Goal: Transaction & Acquisition: Book appointment/travel/reservation

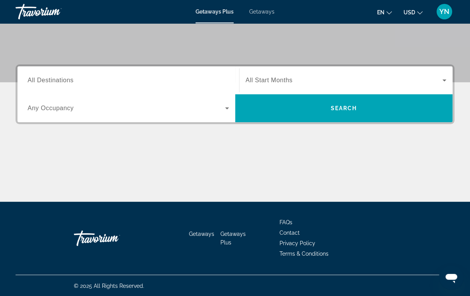
scroll to position [151, 0]
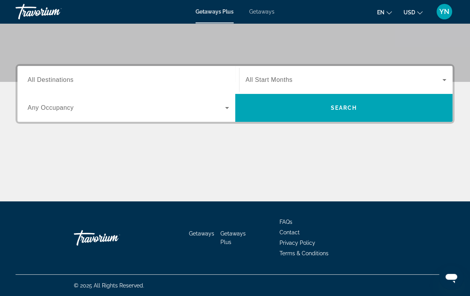
click at [69, 82] on span "All Destinations" at bounding box center [51, 80] width 46 height 7
click at [69, 82] on input "Destination All Destinations" at bounding box center [128, 80] width 201 height 9
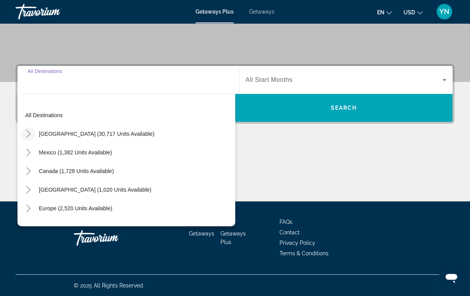
click at [30, 134] on icon "Toggle United States (30,717 units available)" at bounding box center [28, 134] width 8 height 8
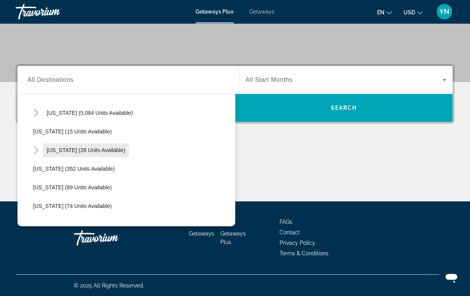
scroll to position [116, 0]
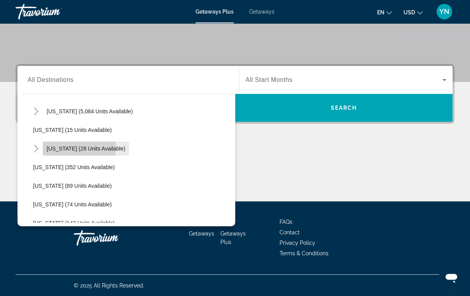
click at [68, 148] on span "[US_STATE] (28 units available)" at bounding box center [86, 149] width 78 height 6
type input "**********"
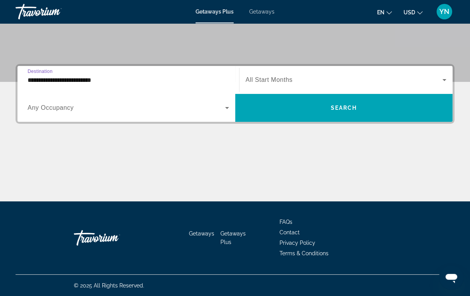
click at [227, 109] on icon "Search widget" at bounding box center [226, 107] width 9 height 9
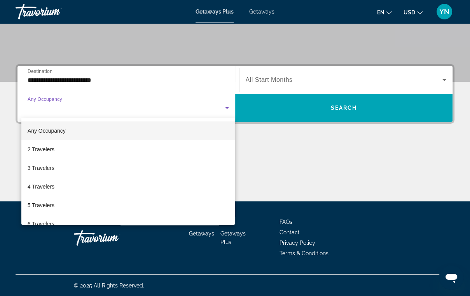
click at [444, 81] on div at bounding box center [235, 148] width 470 height 296
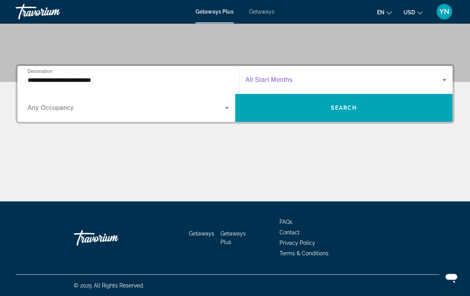
click at [444, 78] on icon "Search widget" at bounding box center [443, 79] width 9 height 9
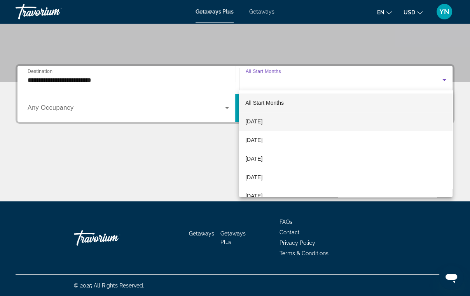
scroll to position [31, 0]
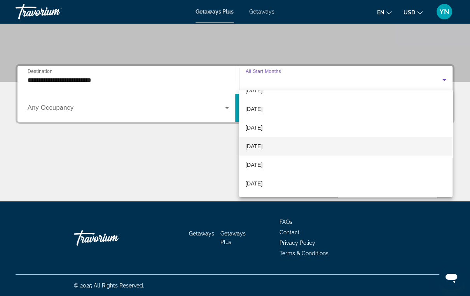
click at [262, 143] on span "[DATE]" at bounding box center [253, 146] width 17 height 9
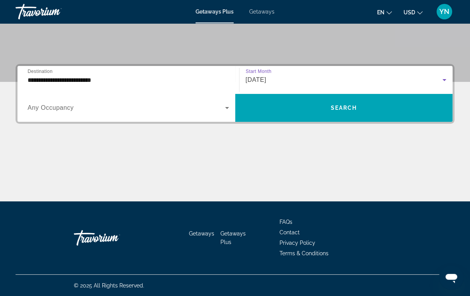
click at [225, 108] on icon "Search widget" at bounding box center [226, 107] width 9 height 9
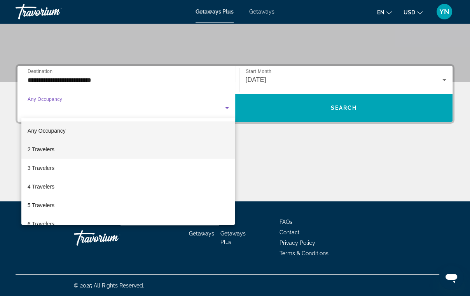
click at [73, 148] on mat-option "2 Travelers" at bounding box center [128, 149] width 214 height 19
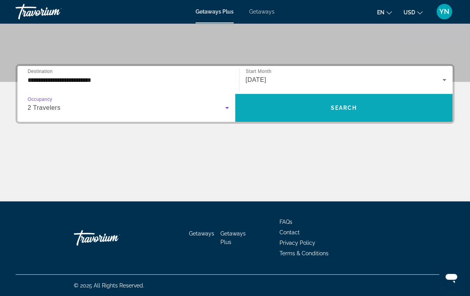
click at [351, 107] on span "Search" at bounding box center [343, 108] width 26 height 6
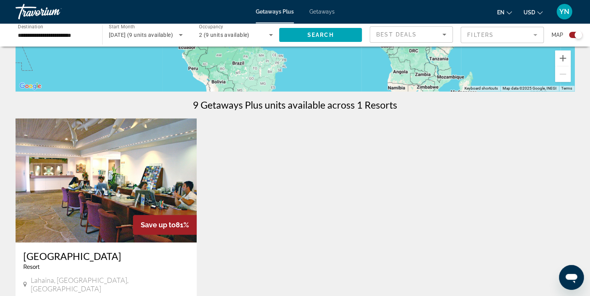
scroll to position [191, 0]
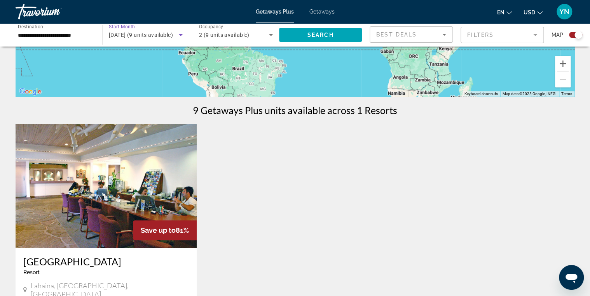
click at [180, 36] on icon "Search widget" at bounding box center [181, 35] width 4 height 2
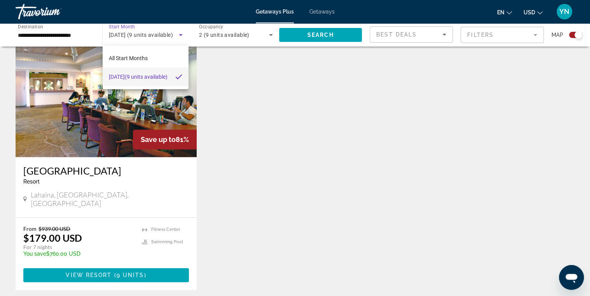
scroll to position [284, 0]
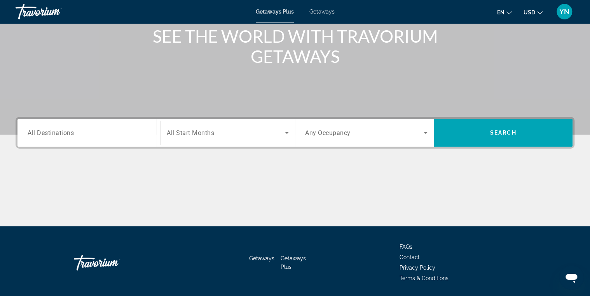
scroll to position [123, 0]
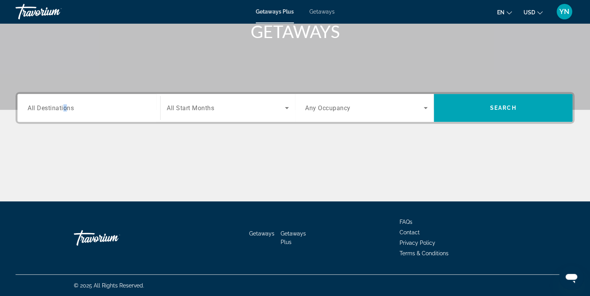
click at [65, 110] on span "All Destinations" at bounding box center [51, 107] width 46 height 7
click at [65, 110] on input "Destination All Destinations" at bounding box center [89, 108] width 122 height 9
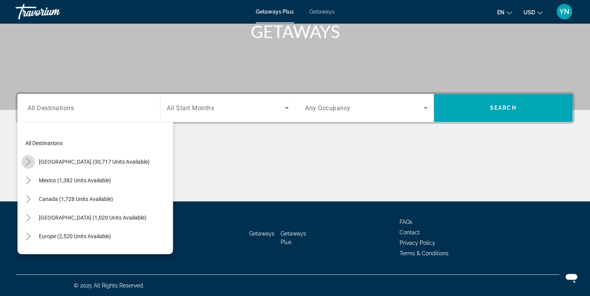
click at [28, 162] on icon "Toggle United States (30,717 units available)" at bounding box center [28, 162] width 8 height 8
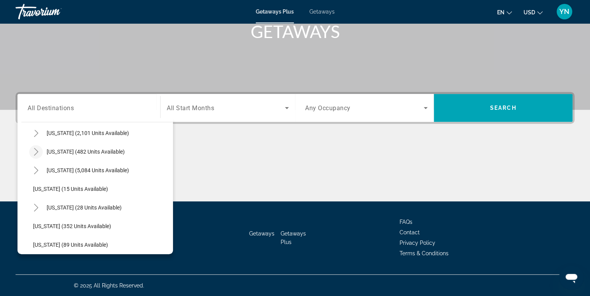
scroll to position [116, 0]
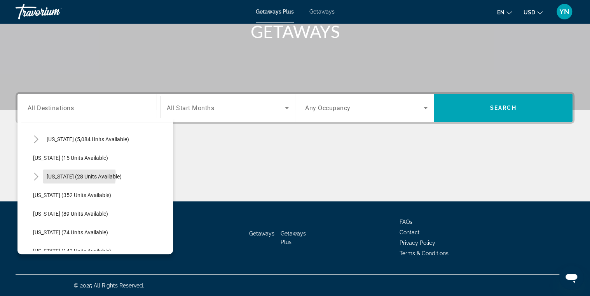
click at [69, 176] on span "[US_STATE] (28 units available)" at bounding box center [84, 177] width 75 height 6
type input "**********"
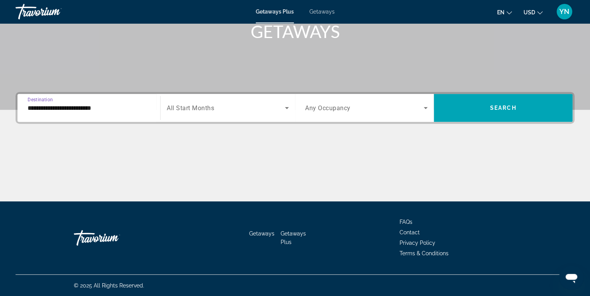
click at [288, 109] on icon "Search widget" at bounding box center [286, 107] width 9 height 9
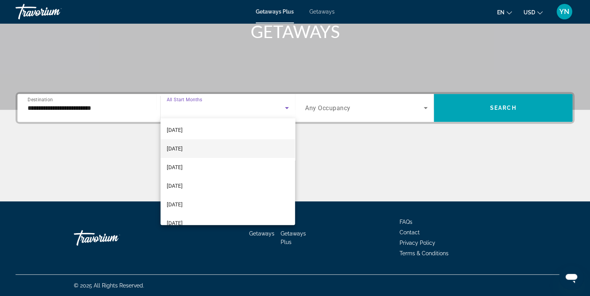
scroll to position [62, 0]
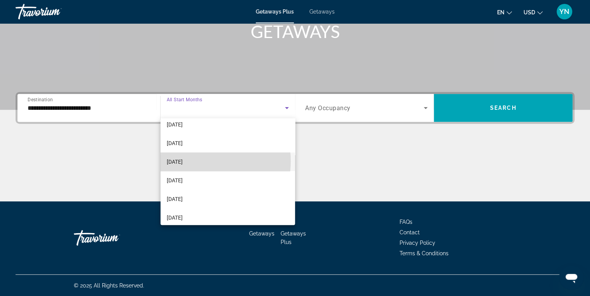
click at [183, 161] on span "[DATE]" at bounding box center [175, 161] width 16 height 9
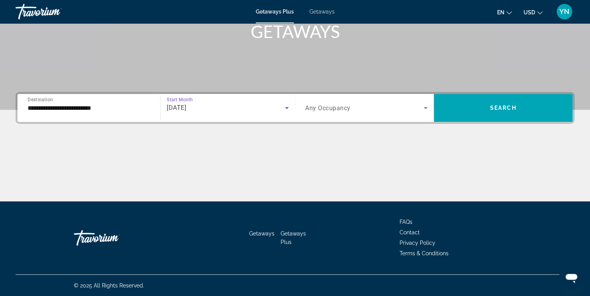
click at [426, 107] on icon "Search widget" at bounding box center [425, 108] width 4 height 2
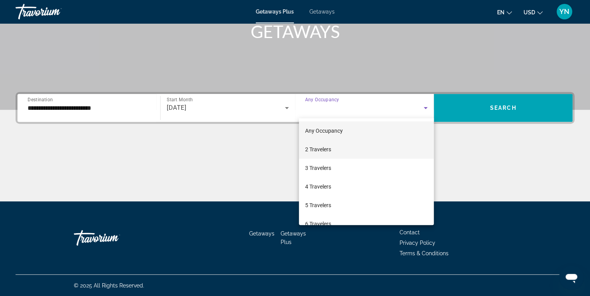
click at [343, 150] on mat-option "2 Travelers" at bounding box center [366, 149] width 135 height 19
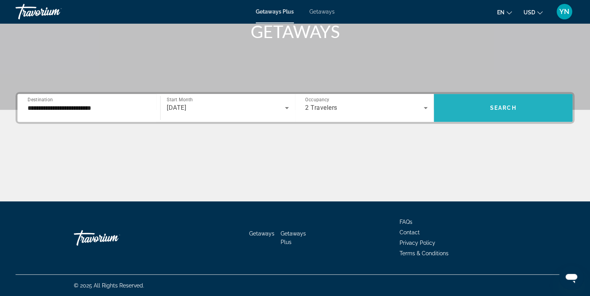
click at [474, 109] on span "Search" at bounding box center [503, 108] width 26 height 6
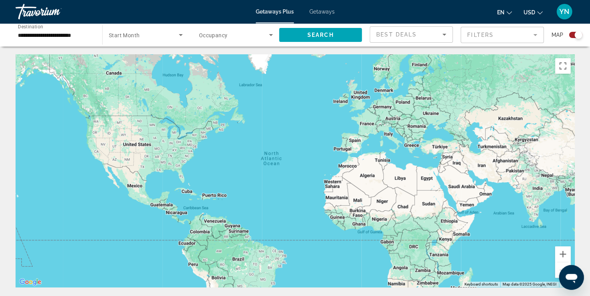
click at [180, 35] on icon "Search widget" at bounding box center [181, 35] width 4 height 2
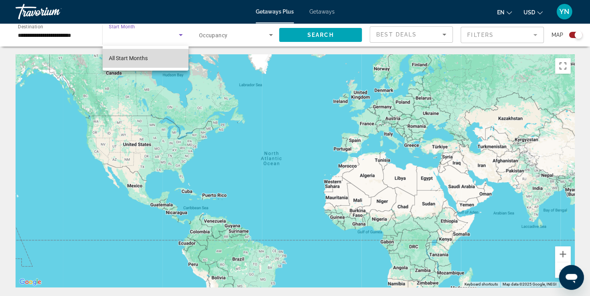
click at [134, 59] on span "All Start Months" at bounding box center [128, 58] width 39 height 6
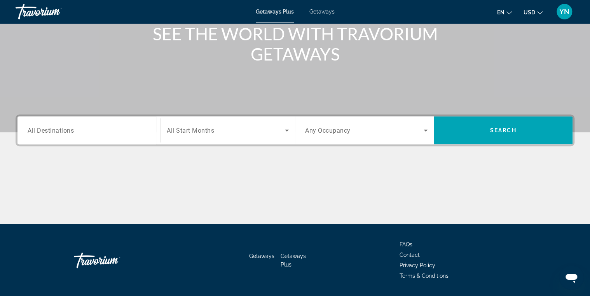
scroll to position [123, 0]
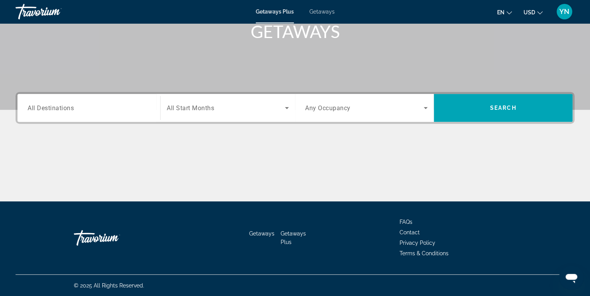
click at [70, 108] on span "All Destinations" at bounding box center [51, 107] width 46 height 7
click at [70, 108] on input "Destination All Destinations" at bounding box center [89, 108] width 122 height 9
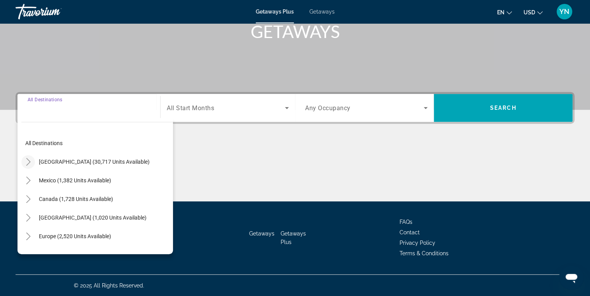
click at [29, 161] on icon "Toggle United States (30,717 units available)" at bounding box center [28, 162] width 8 height 8
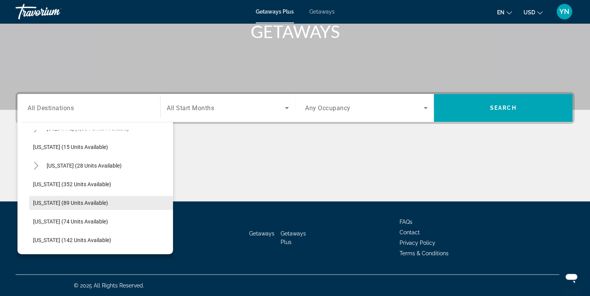
scroll to position [116, 0]
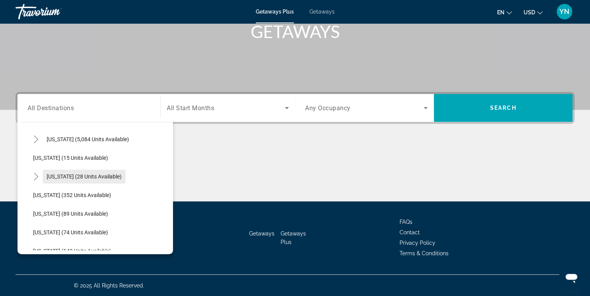
click at [56, 177] on span "[US_STATE] (28 units available)" at bounding box center [84, 177] width 75 height 6
type input "**********"
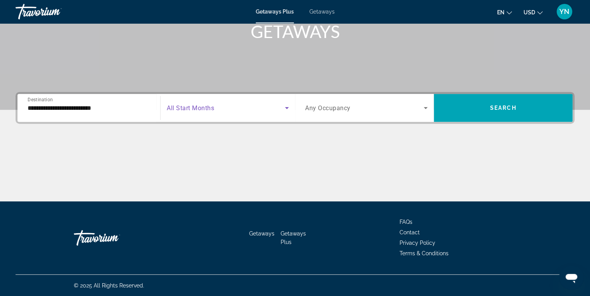
click at [284, 109] on icon "Search widget" at bounding box center [286, 107] width 9 height 9
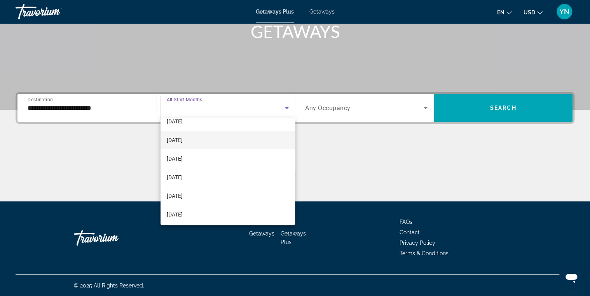
scroll to position [31, 0]
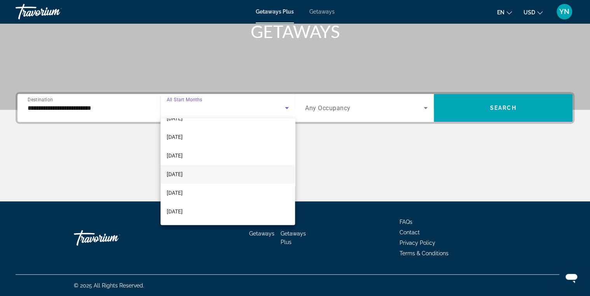
click at [183, 174] on span "[DATE]" at bounding box center [175, 174] width 16 height 9
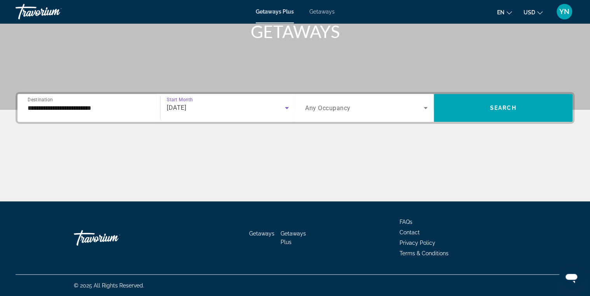
click at [425, 108] on icon "Search widget" at bounding box center [425, 108] width 4 height 2
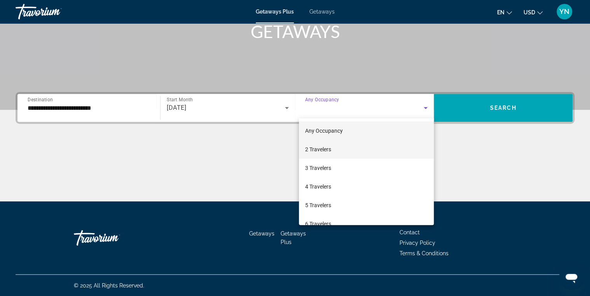
drag, startPoint x: 326, startPoint y: 151, endPoint x: 333, endPoint y: 148, distance: 7.4
click at [328, 152] on span "2 Travelers" at bounding box center [318, 149] width 26 height 9
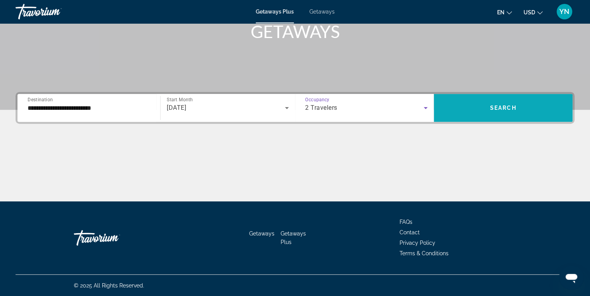
click at [474, 107] on span "Search widget" at bounding box center [503, 108] width 139 height 19
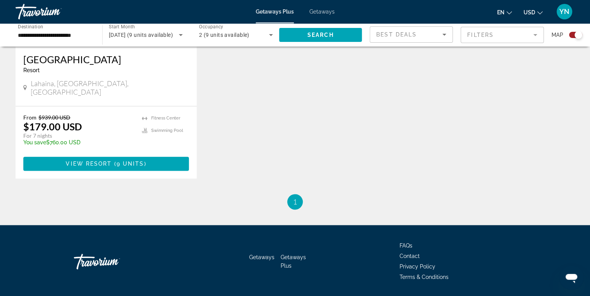
scroll to position [404, 0]
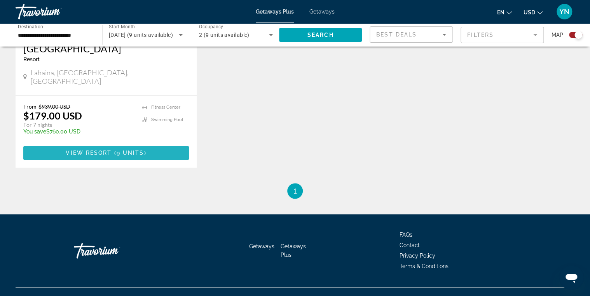
click at [118, 150] on span "9 units" at bounding box center [131, 153] width 28 height 6
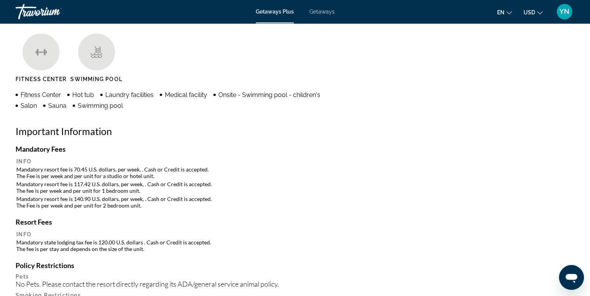
scroll to position [622, 0]
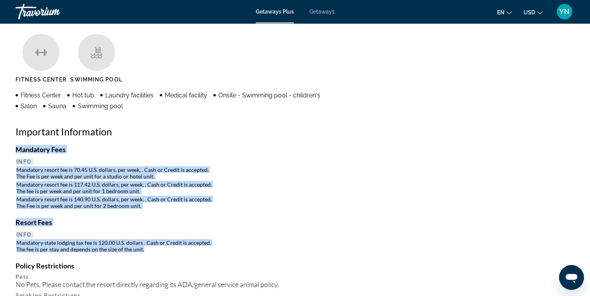
drag, startPoint x: 16, startPoint y: 146, endPoint x: 152, endPoint y: 252, distance: 173.1
drag, startPoint x: 152, startPoint y: 252, endPoint x: 103, endPoint y: 203, distance: 69.5
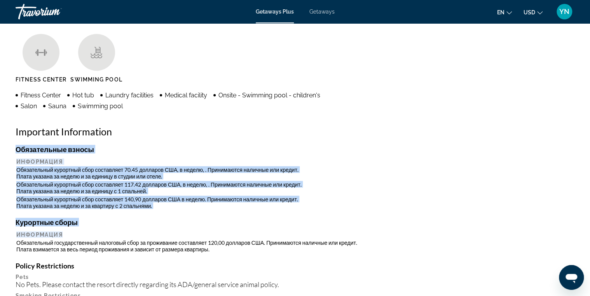
click at [225, 222] on h4 "Курортные сборы" at bounding box center [295, 222] width 559 height 9
click at [217, 221] on h4 "Курортные сборы" at bounding box center [295, 222] width 559 height 9
click at [186, 214] on div "Обязательные взносы Информация Обязательный курортный сбор составляет 70.45 дол…" at bounding box center [295, 283] width 559 height 276
click at [182, 218] on h4 "Курортные сборы" at bounding box center [295, 222] width 559 height 9
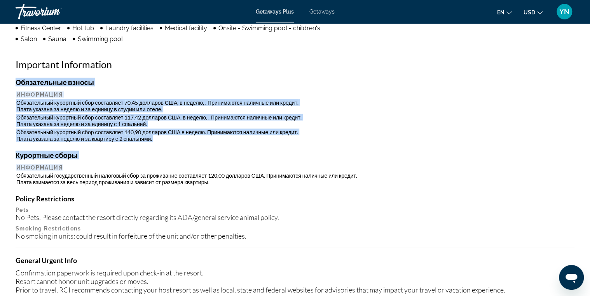
scroll to position [684, 0]
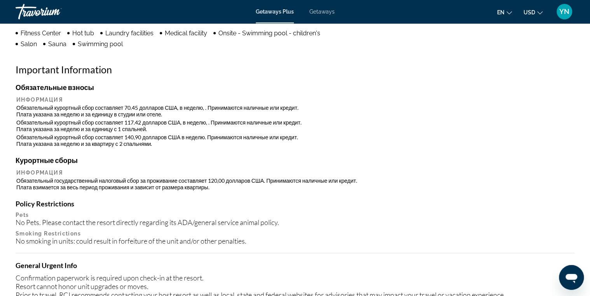
click at [153, 202] on h4 "Policy Restrictions" at bounding box center [295, 203] width 559 height 9
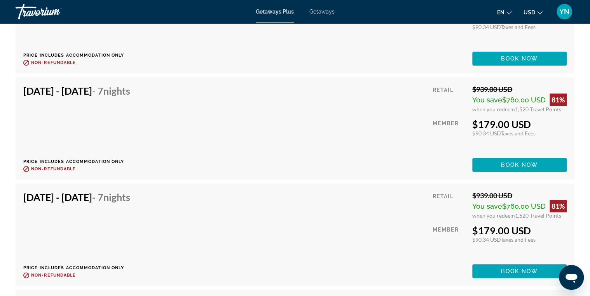
scroll to position [1692, 0]
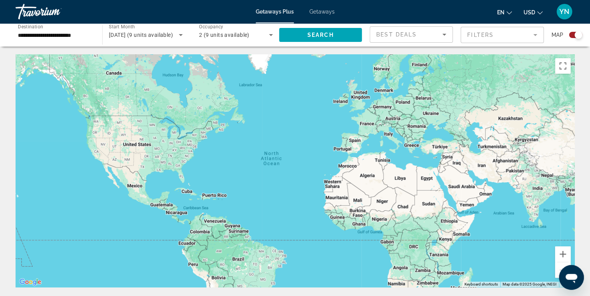
click at [179, 36] on icon "Search widget" at bounding box center [180, 34] width 9 height 9
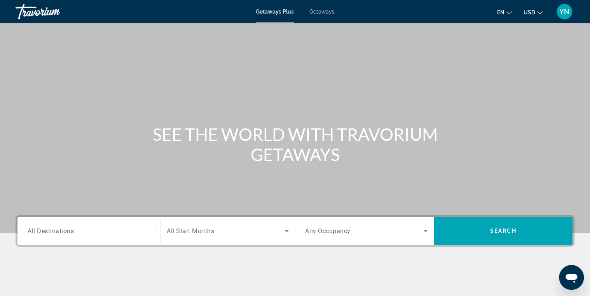
click at [66, 233] on span "All Destinations" at bounding box center [51, 230] width 46 height 7
click at [66, 233] on input "Destination All Destinations" at bounding box center [89, 231] width 122 height 9
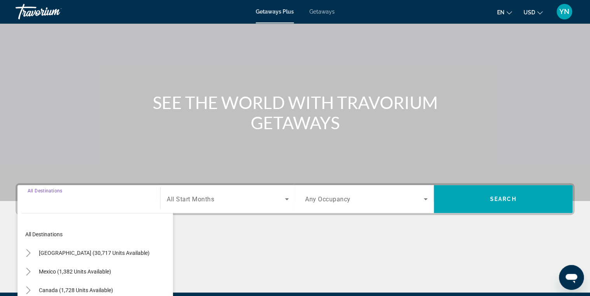
scroll to position [123, 0]
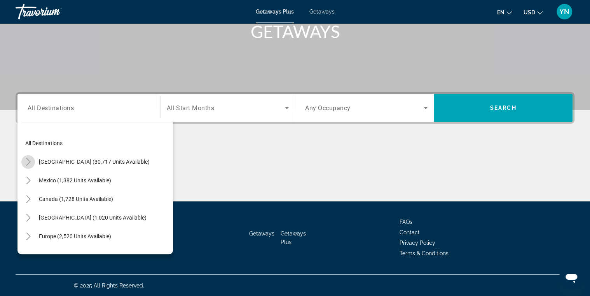
click at [28, 162] on icon "Toggle United States (30,717 units available)" at bounding box center [28, 162] width 8 height 8
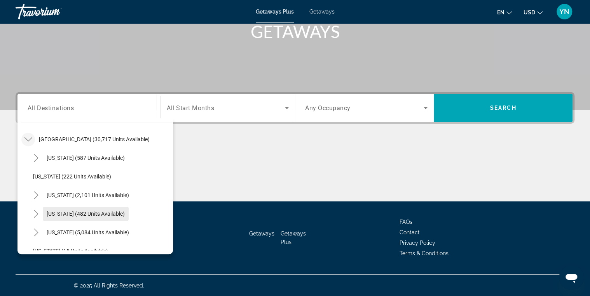
scroll to position [85, 0]
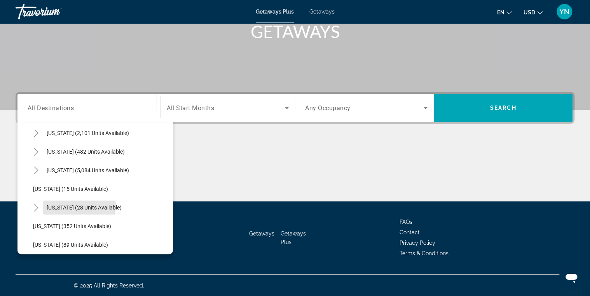
click at [54, 206] on span "[US_STATE] (28 units available)" at bounding box center [84, 208] width 75 height 6
type input "**********"
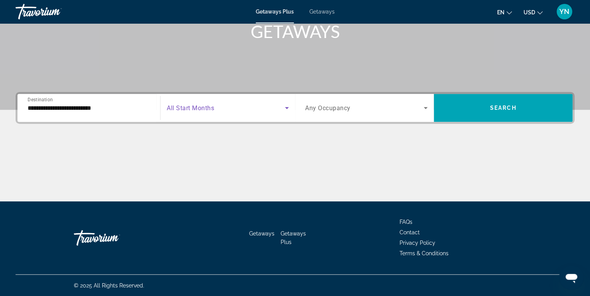
click at [240, 106] on span "Search widget" at bounding box center [226, 107] width 118 height 9
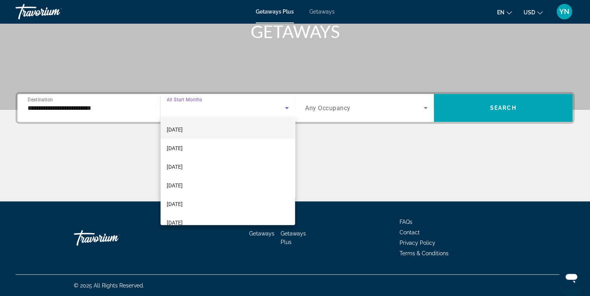
scroll to position [31, 0]
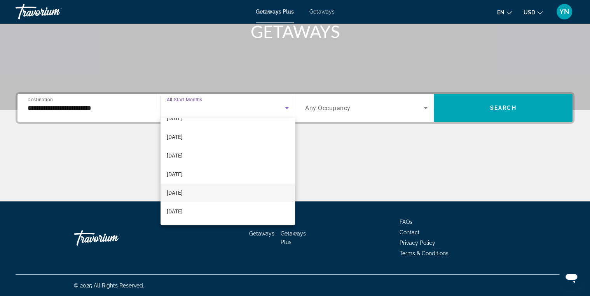
click at [180, 193] on span "[DATE]" at bounding box center [175, 192] width 16 height 9
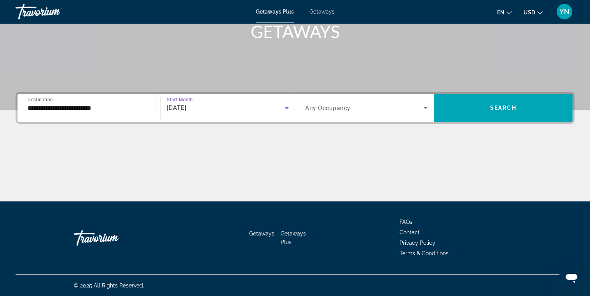
click at [426, 108] on icon "Search widget" at bounding box center [425, 107] width 9 height 9
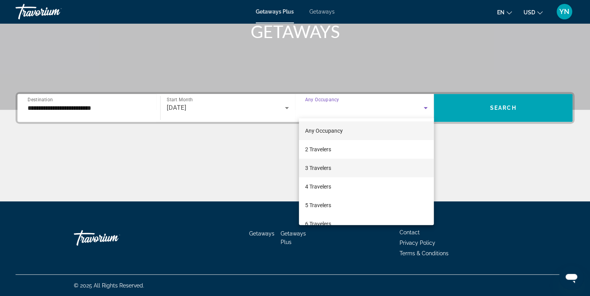
drag, startPoint x: 337, startPoint y: 152, endPoint x: 304, endPoint y: 159, distance: 34.0
click at [338, 152] on mat-option "2 Travelers" at bounding box center [366, 149] width 135 height 19
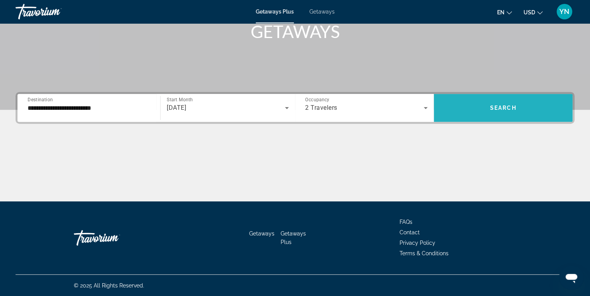
click at [474, 113] on span "Search widget" at bounding box center [503, 108] width 139 height 19
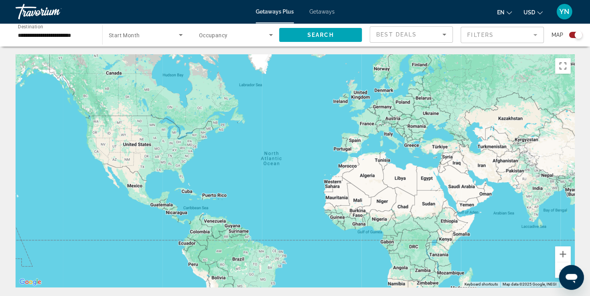
click at [158, 37] on span "Search widget" at bounding box center [144, 34] width 70 height 9
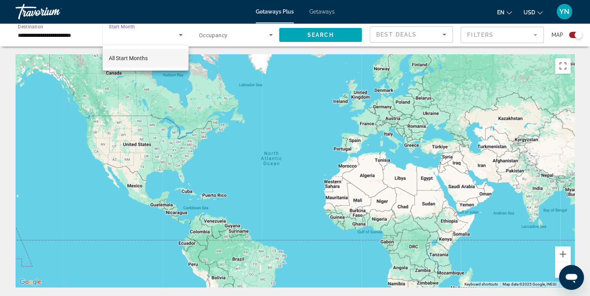
click at [65, 37] on div at bounding box center [295, 148] width 590 height 296
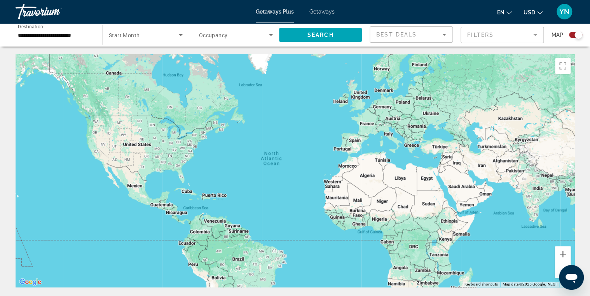
click at [30, 39] on input "**********" at bounding box center [55, 35] width 74 height 9
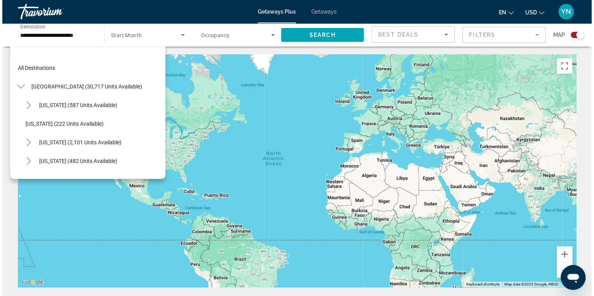
scroll to position [102, 0]
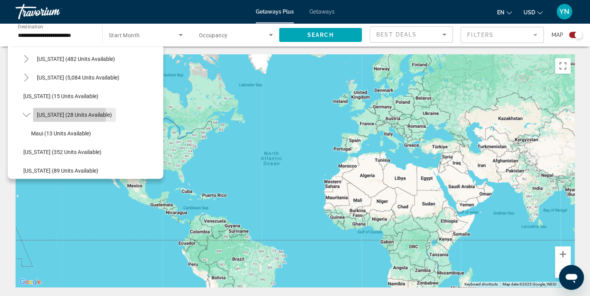
click at [68, 115] on span "[US_STATE] (28 units available)" at bounding box center [74, 115] width 75 height 6
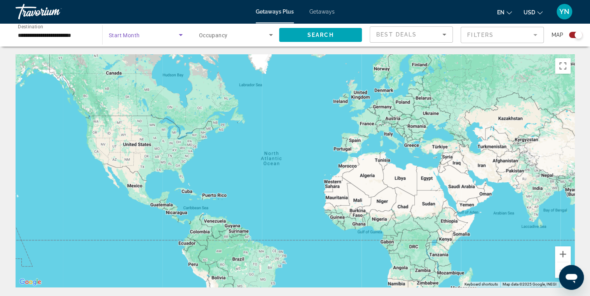
click at [161, 36] on span "Search widget" at bounding box center [144, 34] width 70 height 9
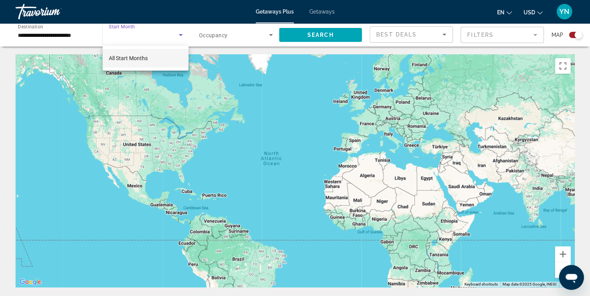
click at [474, 36] on div at bounding box center [295, 148] width 590 height 296
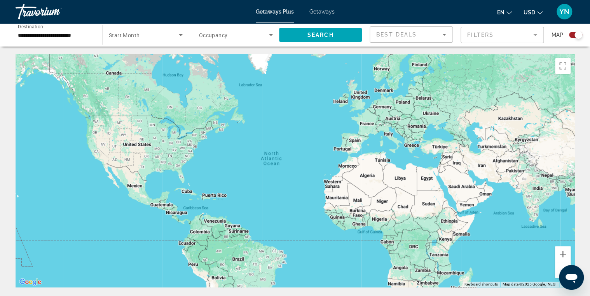
click at [474, 35] on div "Search widget" at bounding box center [575, 35] width 13 height 6
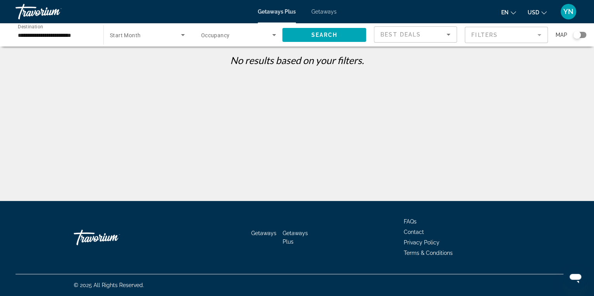
click at [129, 37] on span "Start Month" at bounding box center [125, 35] width 31 height 6
click at [147, 59] on span "All Start Months" at bounding box center [129, 58] width 39 height 6
click at [255, 34] on span "Search widget" at bounding box center [236, 34] width 71 height 9
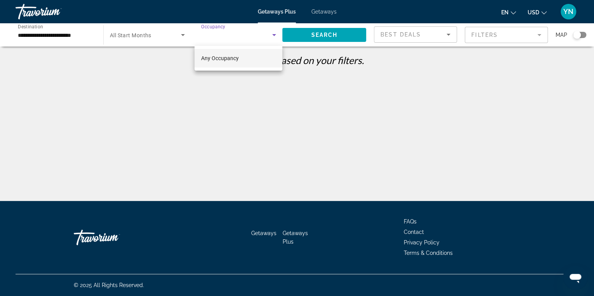
click at [219, 60] on span "Any Occupancy" at bounding box center [220, 58] width 38 height 6
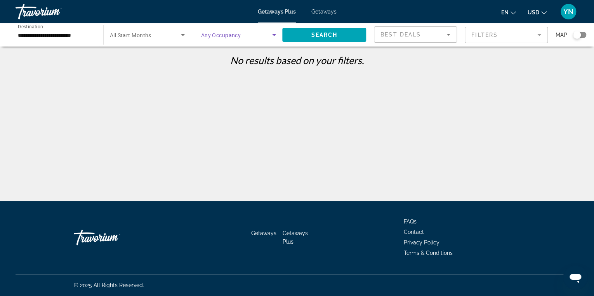
click at [55, 37] on input "**********" at bounding box center [55, 35] width 75 height 9
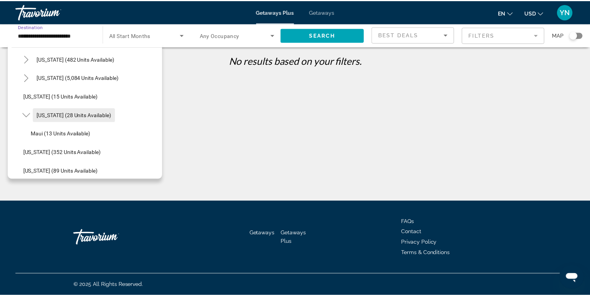
scroll to position [133, 0]
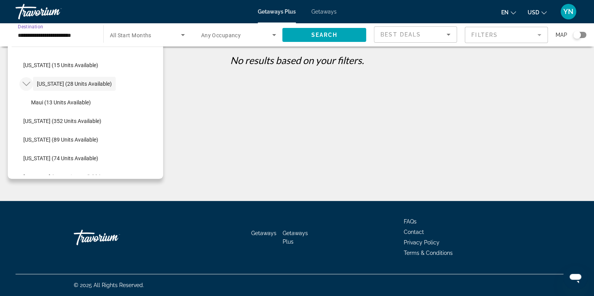
click at [26, 85] on icon "Toggle Hawaii (28 units available)" at bounding box center [26, 84] width 8 height 4
click at [26, 85] on icon "Toggle Hawaii (28 units available)" at bounding box center [26, 84] width 4 height 8
click at [53, 104] on span "Maui (13 units available)" at bounding box center [61, 102] width 60 height 6
type input "**********"
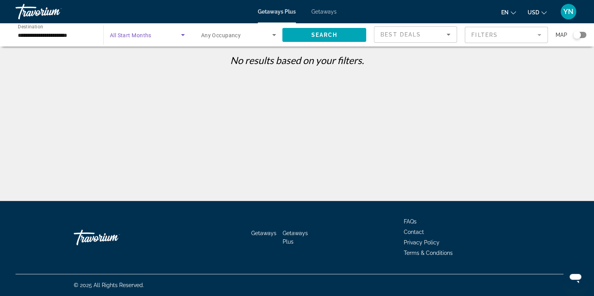
click at [161, 34] on span "Search widget" at bounding box center [145, 34] width 71 height 9
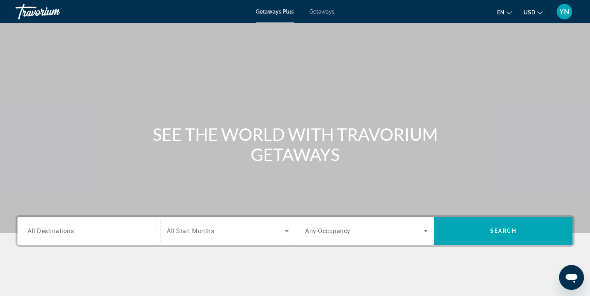
click at [323, 12] on span "Getaways" at bounding box center [321, 12] width 25 height 6
click at [59, 230] on span "All Destinations" at bounding box center [51, 230] width 46 height 7
click at [59, 230] on input "Destination All Destinations" at bounding box center [89, 231] width 122 height 9
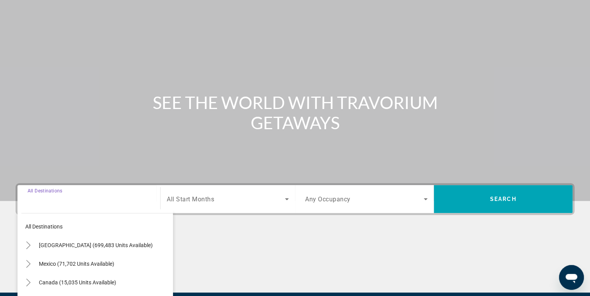
scroll to position [123, 0]
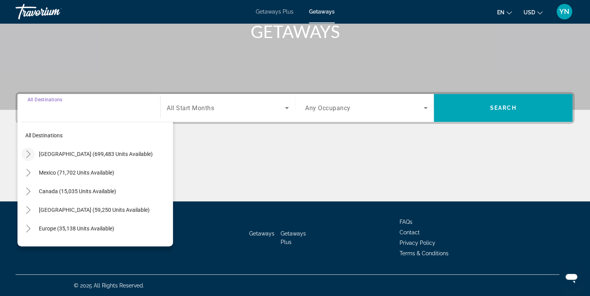
click at [28, 152] on icon "Toggle United States (699,483 units available)" at bounding box center [28, 154] width 4 height 8
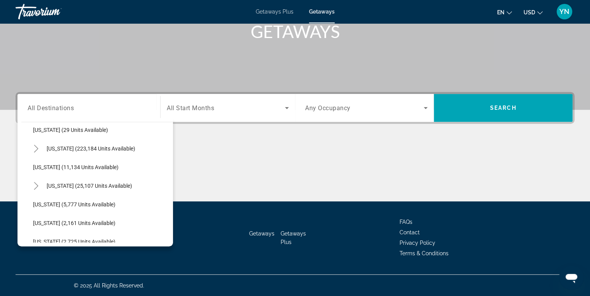
scroll to position [147, 0]
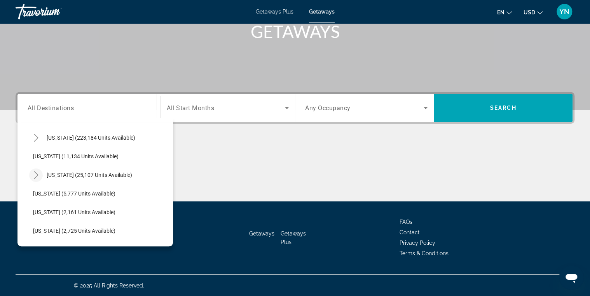
click at [34, 176] on icon "Toggle Hawaii (25,107 units available)" at bounding box center [36, 175] width 8 height 8
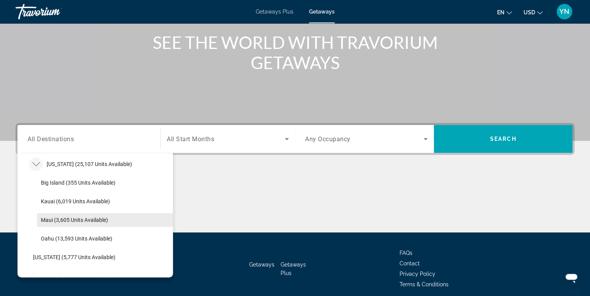
scroll to position [178, 0]
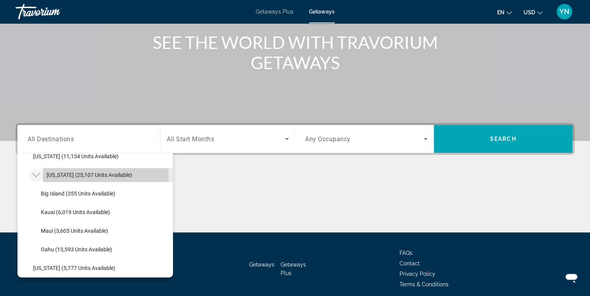
click at [79, 174] on span "[US_STATE] (25,107 units available)" at bounding box center [89, 175] width 85 height 6
type input "**********"
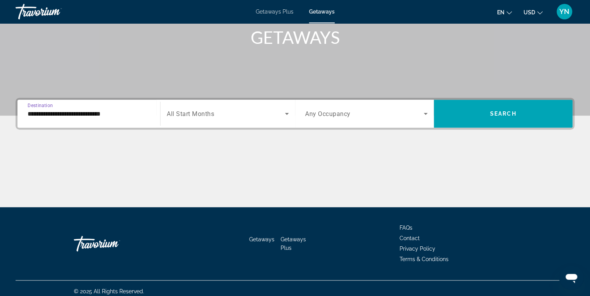
scroll to position [123, 0]
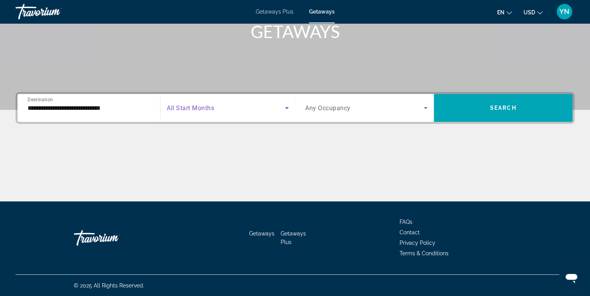
click at [268, 106] on span "Search widget" at bounding box center [226, 107] width 118 height 9
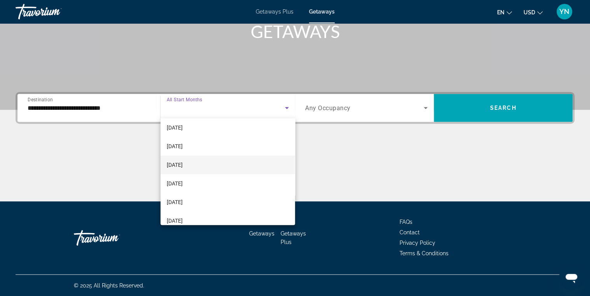
scroll to position [31, 0]
click at [183, 176] on span "[DATE]" at bounding box center [175, 174] width 16 height 9
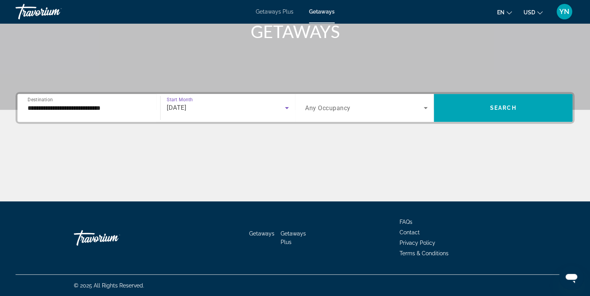
click at [396, 106] on span "Search widget" at bounding box center [364, 107] width 119 height 9
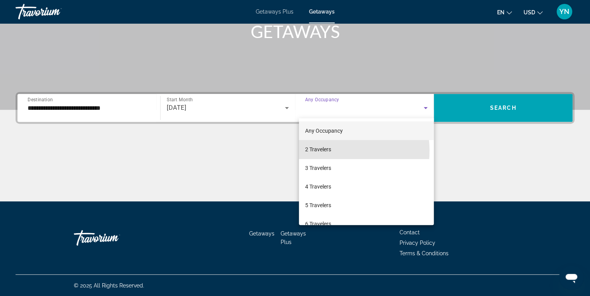
drag, startPoint x: 326, startPoint y: 151, endPoint x: 270, endPoint y: 160, distance: 57.1
click at [327, 151] on span "2 Travelers" at bounding box center [318, 149] width 26 height 9
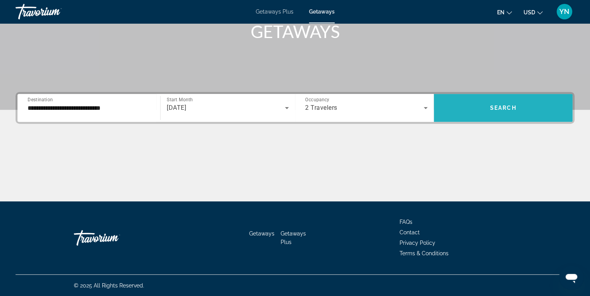
click at [474, 103] on span "Search widget" at bounding box center [503, 108] width 139 height 19
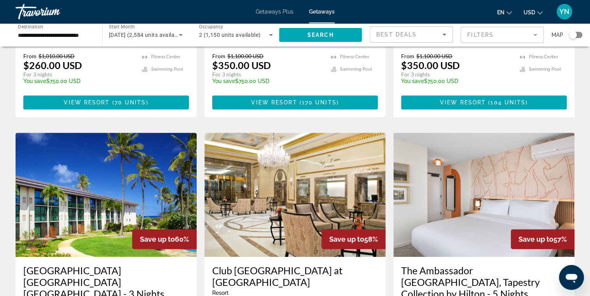
scroll to position [249, 0]
click at [474, 37] on mat-form-field "Filters" at bounding box center [501, 35] width 83 height 16
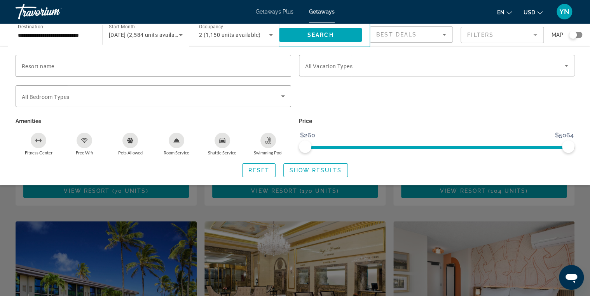
scroll to position [155, 0]
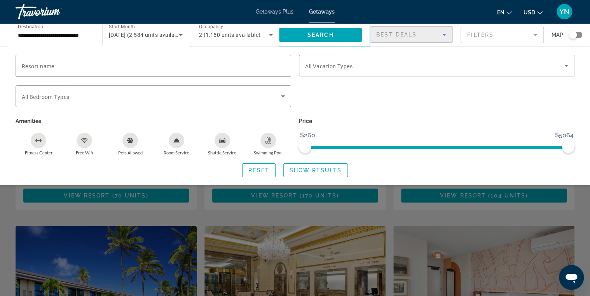
click at [429, 32] on div "Best Deals" at bounding box center [409, 34] width 66 height 9
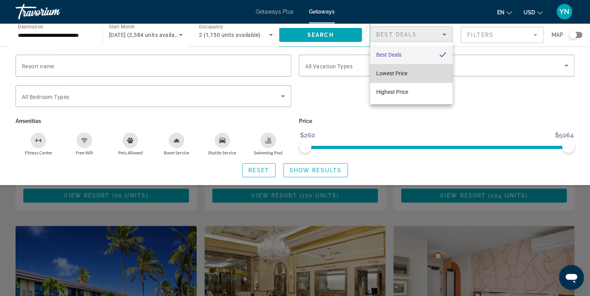
click at [408, 71] on mat-option "Lowest Price" at bounding box center [411, 73] width 82 height 19
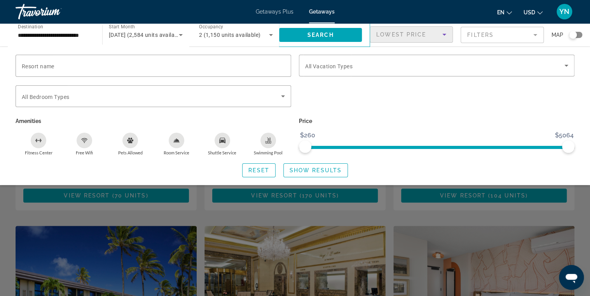
click at [474, 36] on mat-form-field "Filters" at bounding box center [501, 35] width 83 height 16
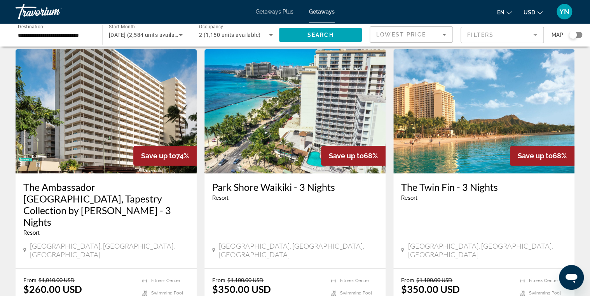
scroll to position [62, 0]
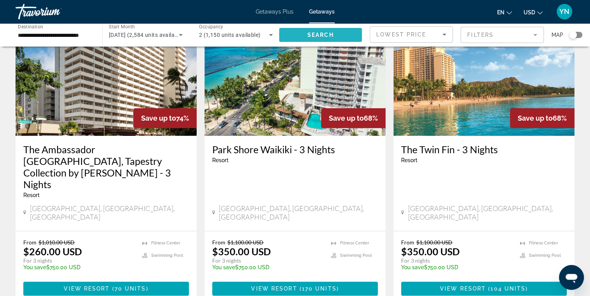
click at [340, 34] on span "Search widget" at bounding box center [320, 35] width 83 height 19
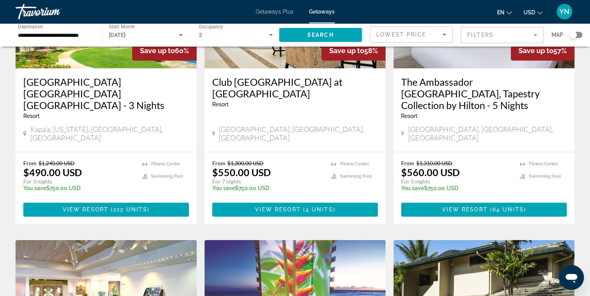
scroll to position [404, 0]
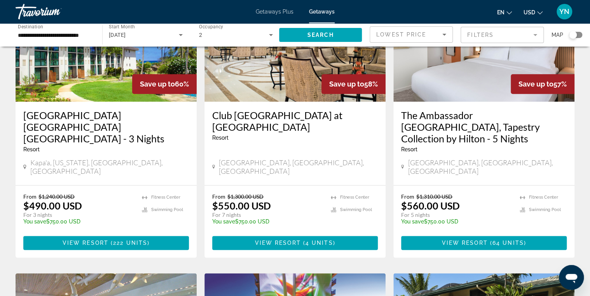
click at [129, 240] on span "222 units" at bounding box center [130, 243] width 34 height 6
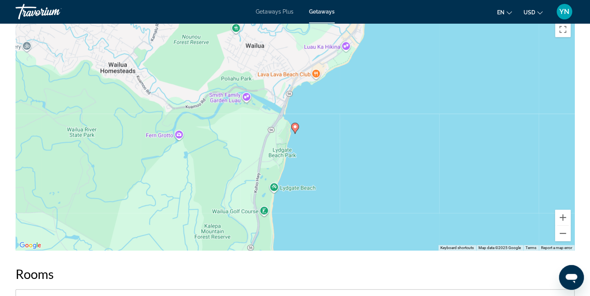
scroll to position [901, 0]
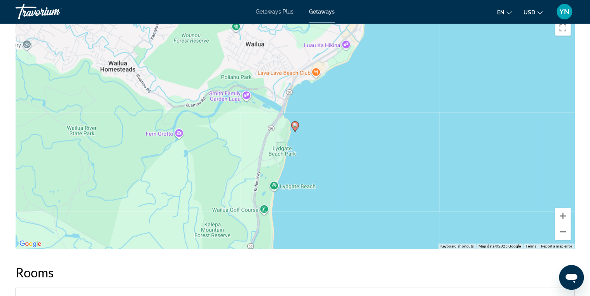
click at [474, 235] on button "Zoom out" at bounding box center [563, 233] width 16 height 16
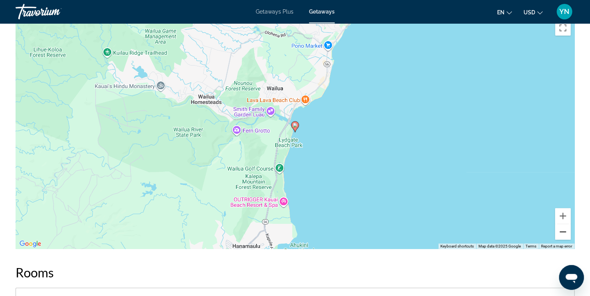
click at [474, 235] on button "Zoom out" at bounding box center [563, 233] width 16 height 16
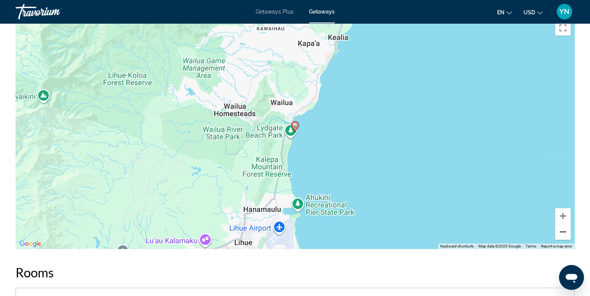
click at [474, 235] on button "Zoom out" at bounding box center [563, 233] width 16 height 16
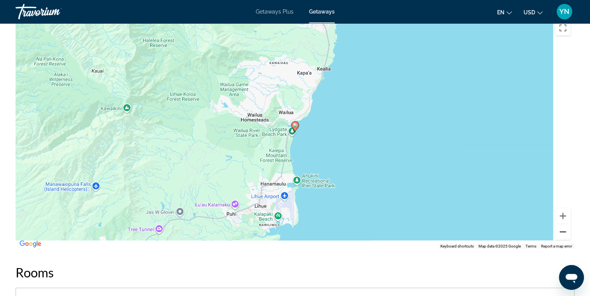
click at [474, 235] on button "Zoom out" at bounding box center [563, 233] width 16 height 16
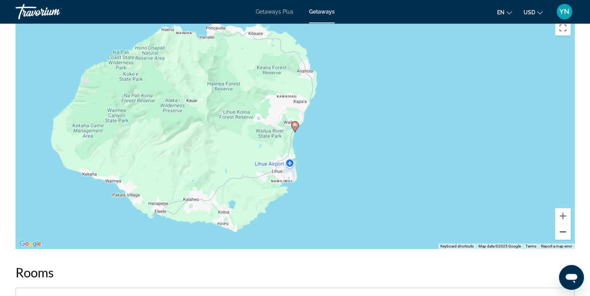
click at [474, 235] on button "Zoom out" at bounding box center [563, 233] width 16 height 16
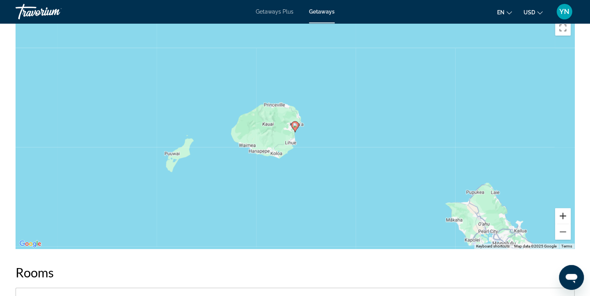
click at [474, 216] on button "Zoom in" at bounding box center [563, 217] width 16 height 16
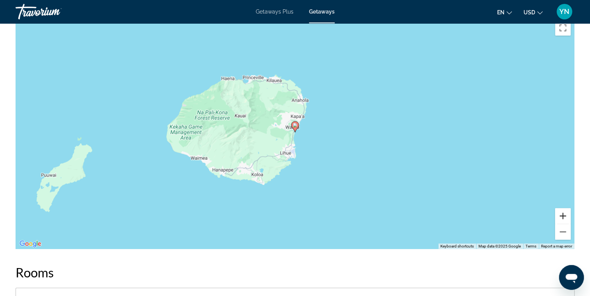
click at [474, 216] on button "Zoom in" at bounding box center [563, 217] width 16 height 16
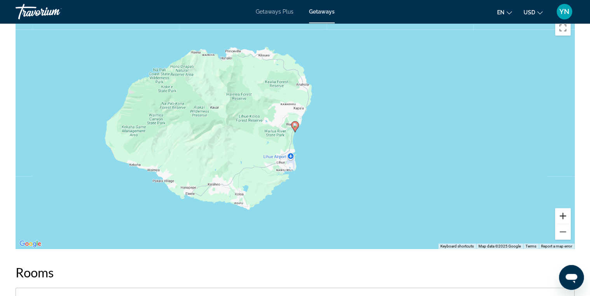
click at [474, 216] on button "Zoom in" at bounding box center [563, 217] width 16 height 16
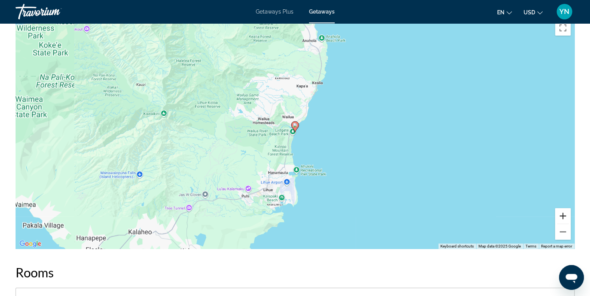
click at [474, 216] on button "Zoom in" at bounding box center [563, 217] width 16 height 16
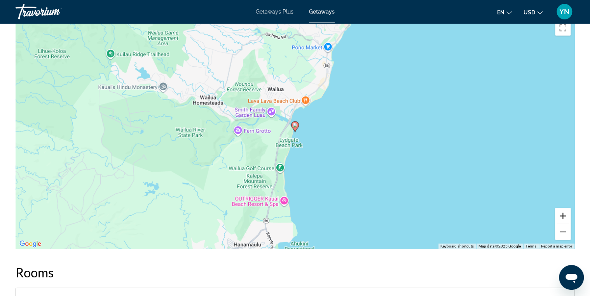
click at [474, 216] on button "Zoom in" at bounding box center [563, 217] width 16 height 16
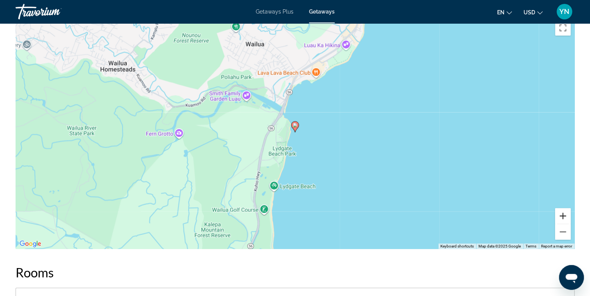
click at [474, 216] on button "Zoom in" at bounding box center [563, 217] width 16 height 16
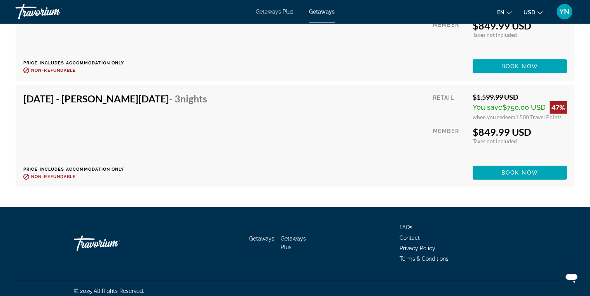
scroll to position [11531, 0]
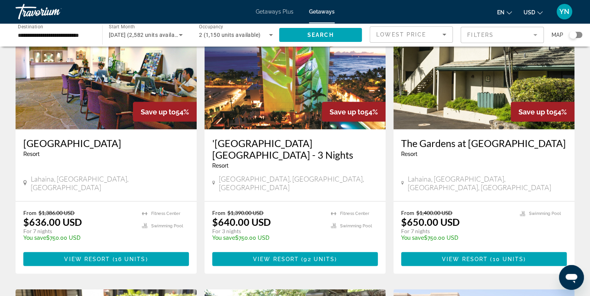
scroll to position [684, 0]
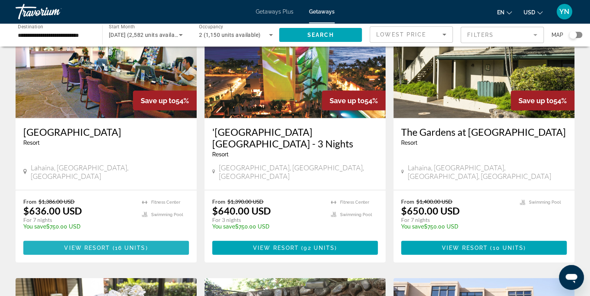
click at [118, 245] on span "16 units" at bounding box center [130, 248] width 31 height 6
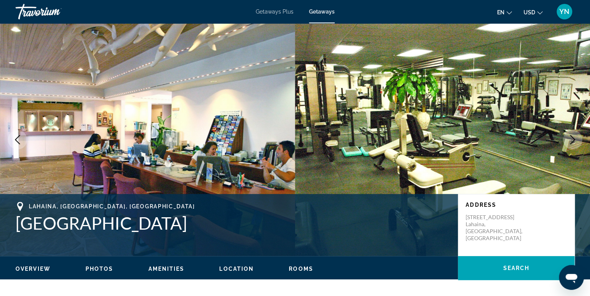
click at [271, 14] on span "Getaways Plus" at bounding box center [275, 12] width 38 height 6
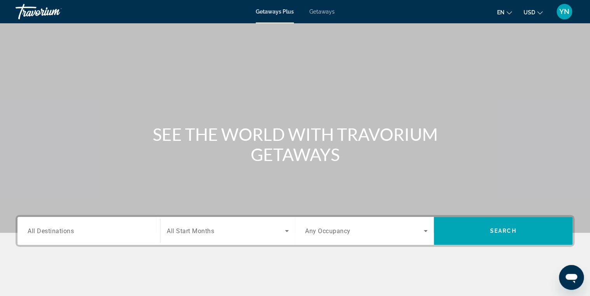
click at [64, 233] on span "All Destinations" at bounding box center [51, 230] width 46 height 7
click at [64, 233] on input "Destination All Destinations" at bounding box center [89, 231] width 122 height 9
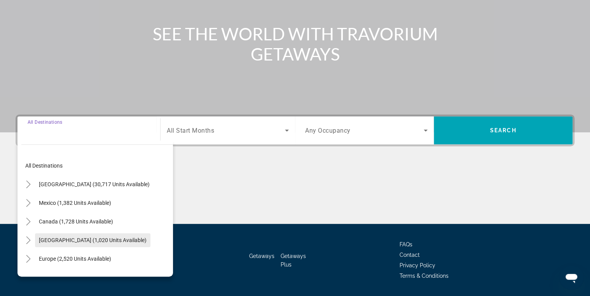
scroll to position [123, 0]
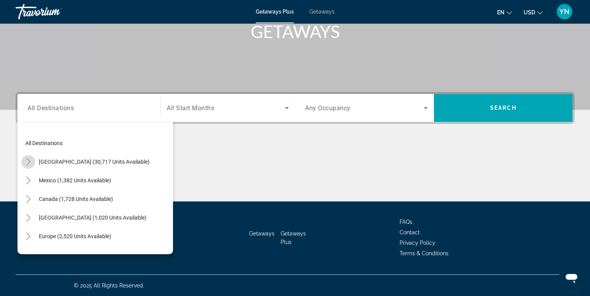
click at [28, 160] on icon "Toggle United States (30,717 units available)" at bounding box center [28, 162] width 8 height 8
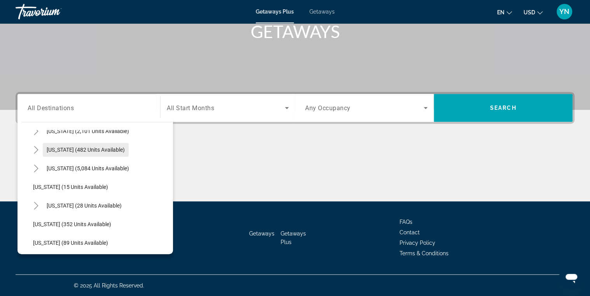
scroll to position [116, 0]
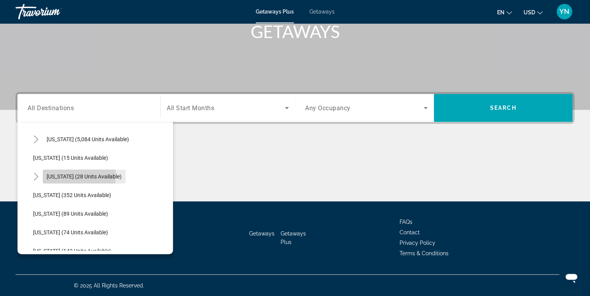
click at [55, 175] on span "[US_STATE] (28 units available)" at bounding box center [84, 177] width 75 height 6
type input "**********"
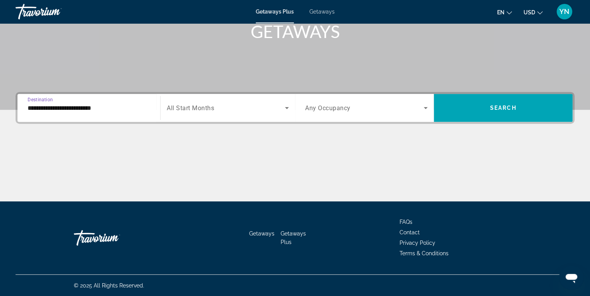
click at [241, 109] on span "Search widget" at bounding box center [226, 107] width 118 height 9
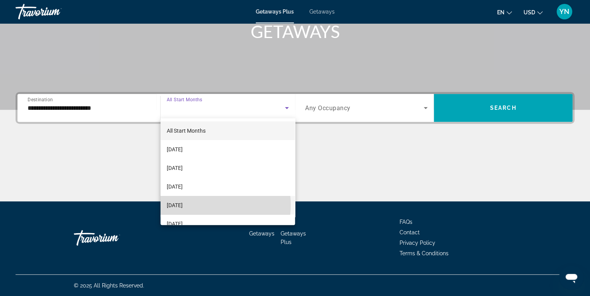
click at [183, 205] on span "[DATE]" at bounding box center [175, 205] width 16 height 9
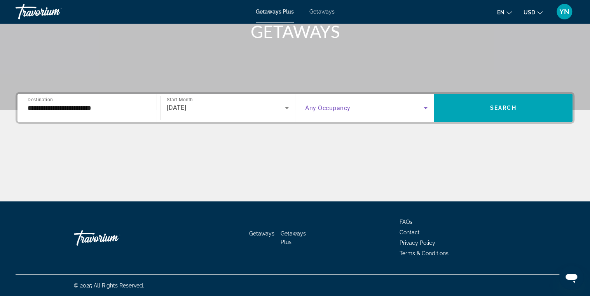
click at [421, 107] on div "Search widget" at bounding box center [366, 107] width 122 height 9
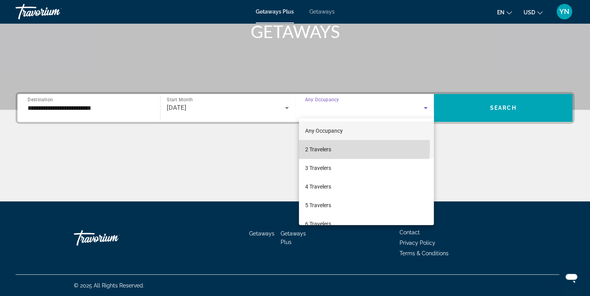
click at [322, 147] on span "2 Travelers" at bounding box center [318, 149] width 26 height 9
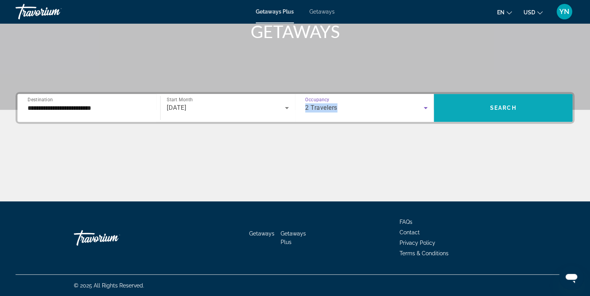
click at [474, 106] on span "Search" at bounding box center [503, 108] width 26 height 6
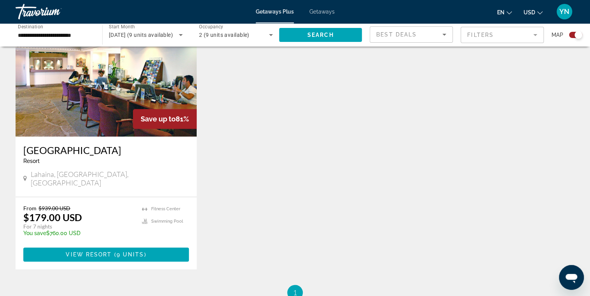
scroll to position [346, 0]
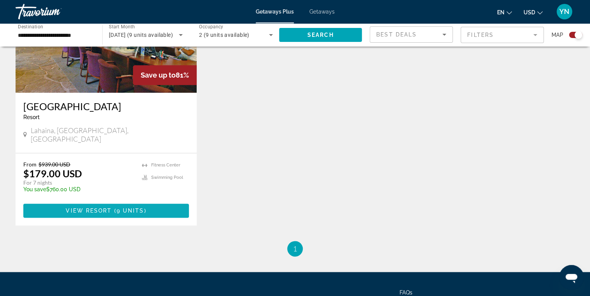
click at [103, 208] on span "View Resort" at bounding box center [89, 211] width 46 height 6
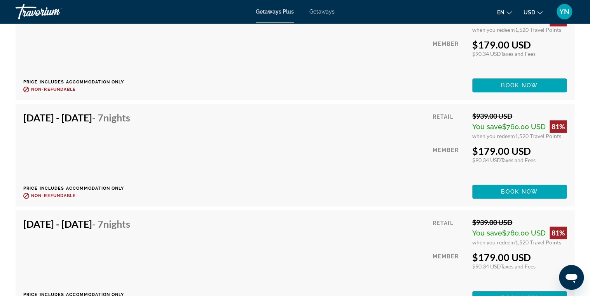
scroll to position [1755, 0]
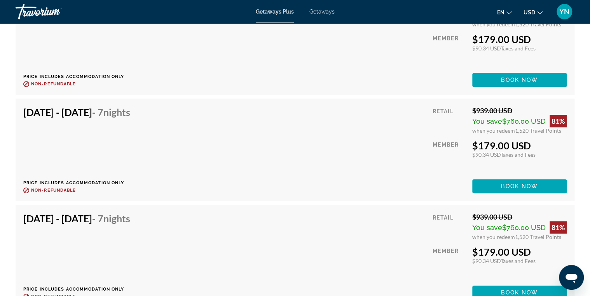
drag, startPoint x: -2, startPoint y: 164, endPoint x: -2, endPoint y: 169, distance: 4.3
drag, startPoint x: -2, startPoint y: 169, endPoint x: 491, endPoint y: 186, distance: 492.6
click at [474, 186] on span "Main content" at bounding box center [519, 186] width 94 height 19
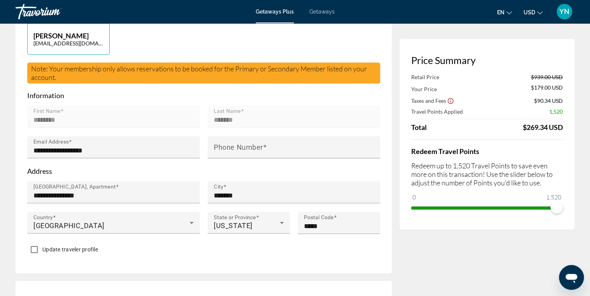
scroll to position [186, 0]
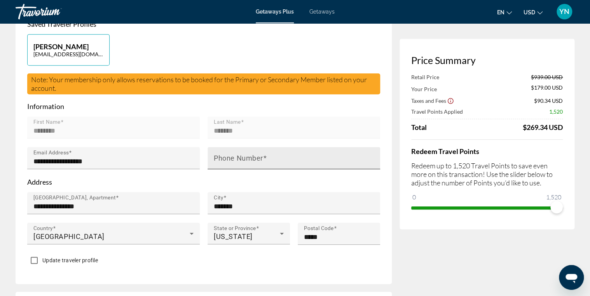
click at [237, 159] on mat-label "Phone Number" at bounding box center [238, 158] width 49 height 8
click at [237, 159] on input "Phone Number" at bounding box center [296, 161] width 165 height 9
type input "**********"
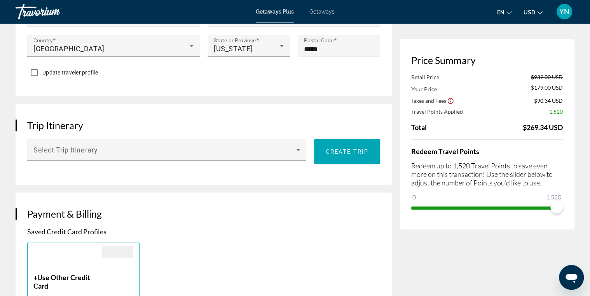
scroll to position [404, 0]
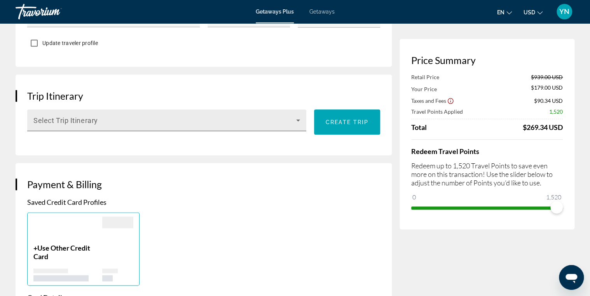
click at [278, 119] on span "Main content" at bounding box center [164, 123] width 263 height 9
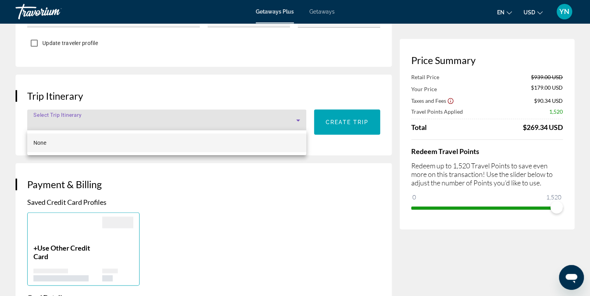
click at [277, 119] on div at bounding box center [295, 148] width 590 height 296
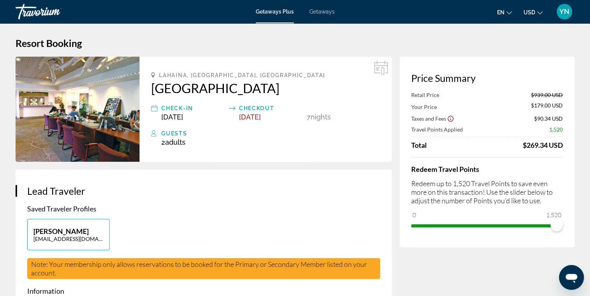
scroll to position [0, 0]
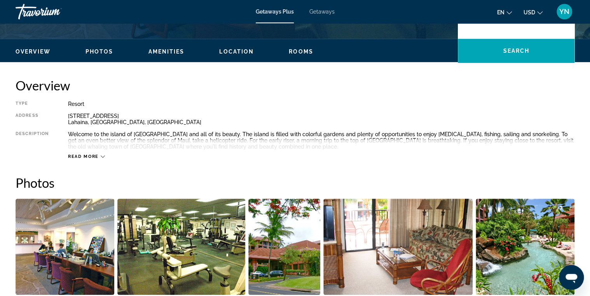
scroll to position [124, 0]
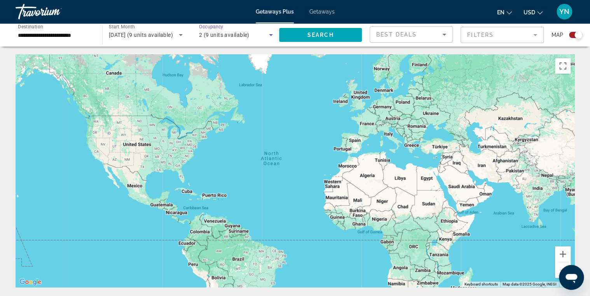
click at [264, 37] on div "2 (9 units available)" at bounding box center [234, 34] width 70 height 9
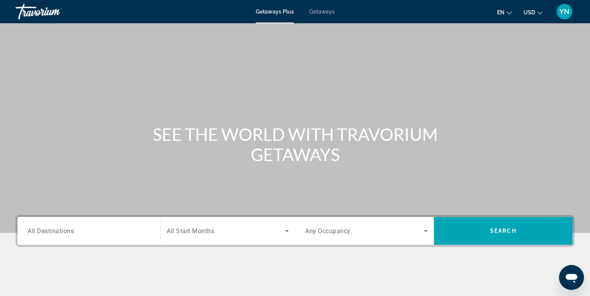
click at [65, 232] on span "All Destinations" at bounding box center [51, 230] width 46 height 7
click at [65, 232] on input "Destination All Destinations" at bounding box center [89, 231] width 122 height 9
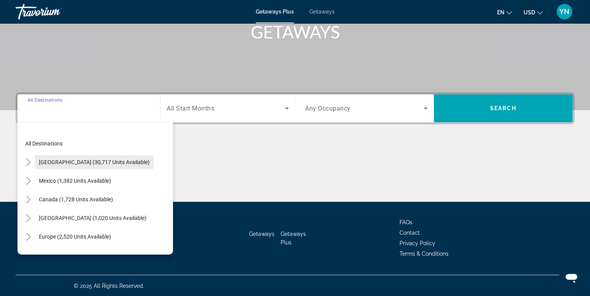
scroll to position [123, 0]
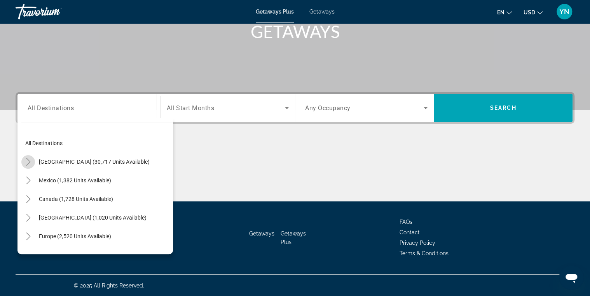
click at [28, 162] on icon "Toggle United States (30,717 units available)" at bounding box center [28, 162] width 8 height 8
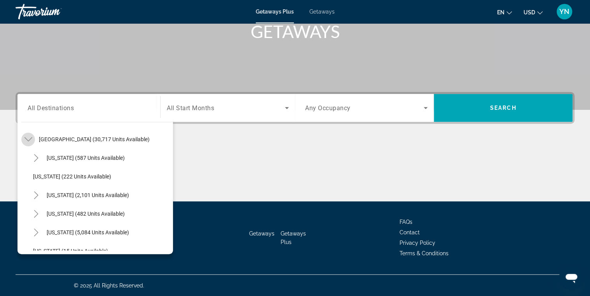
click at [28, 141] on icon "Toggle United States (30,717 units available)" at bounding box center [28, 140] width 8 height 8
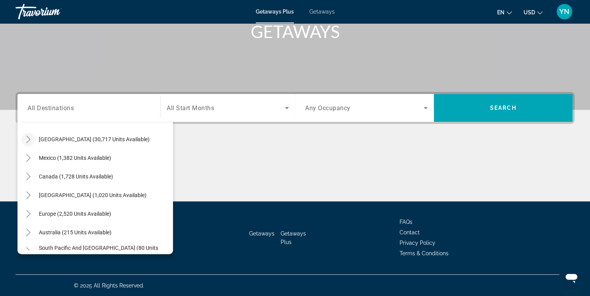
click at [30, 141] on icon "Toggle United States (30,717 units available)" at bounding box center [28, 140] width 8 height 8
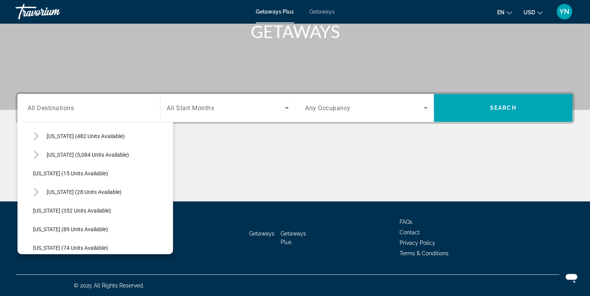
scroll to position [147, 0]
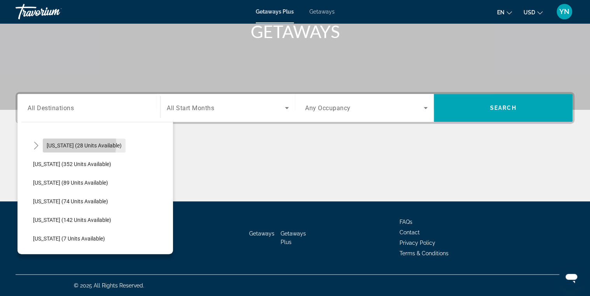
click at [64, 143] on span "[US_STATE] (28 units available)" at bounding box center [84, 146] width 75 height 6
type input "**********"
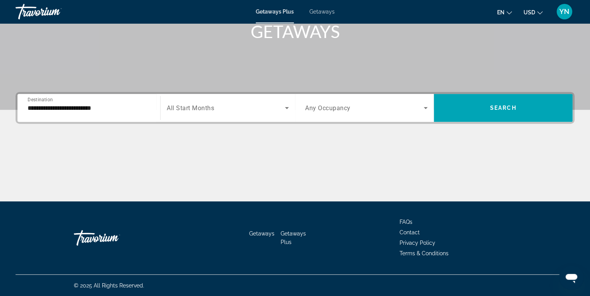
click at [192, 106] on span "All Start Months" at bounding box center [190, 108] width 47 height 7
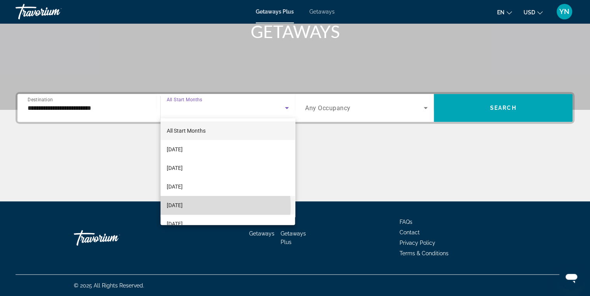
click at [183, 207] on span "[DATE]" at bounding box center [175, 205] width 16 height 9
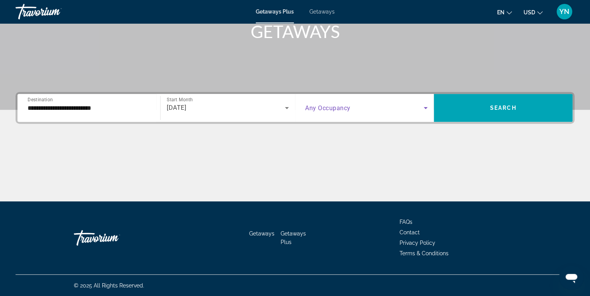
click at [422, 108] on icon "Search widget" at bounding box center [425, 107] width 9 height 9
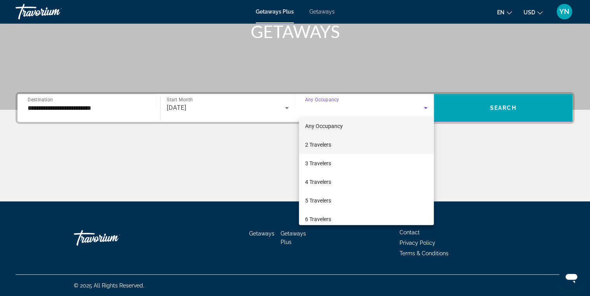
scroll to position [0, 0]
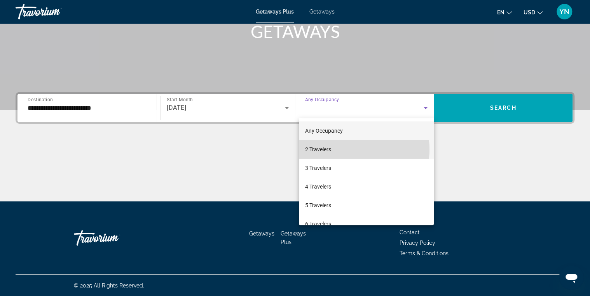
click at [353, 149] on mat-option "2 Travelers" at bounding box center [366, 149] width 135 height 19
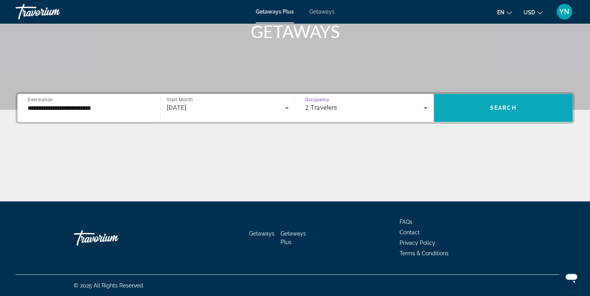
click at [474, 110] on span "Search widget" at bounding box center [503, 108] width 139 height 19
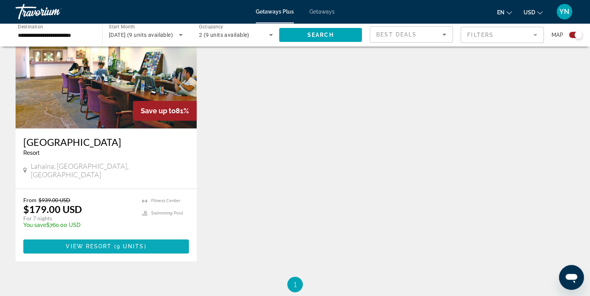
scroll to position [311, 0]
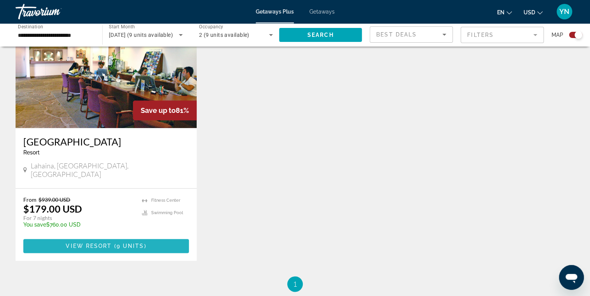
click at [121, 243] on span "9 units" at bounding box center [131, 246] width 28 height 6
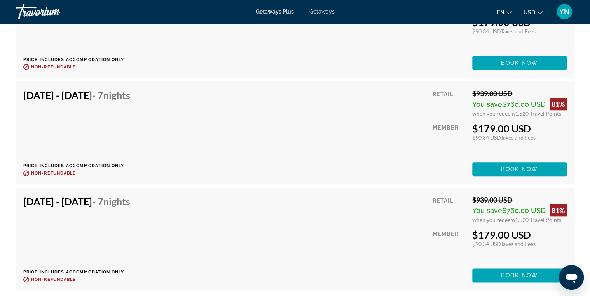
scroll to position [1741, 0]
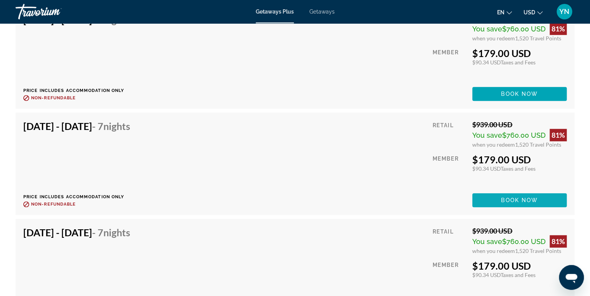
click at [474, 197] on span "Book now" at bounding box center [519, 200] width 37 height 6
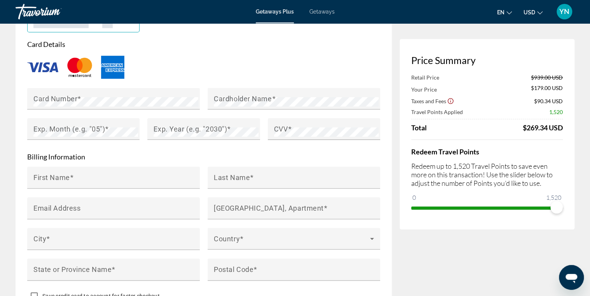
scroll to position [684, 0]
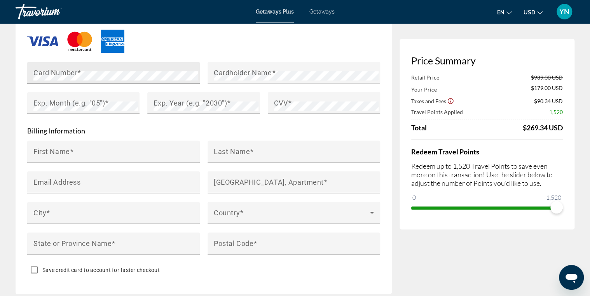
click at [109, 70] on div "Card Number" at bounding box center [115, 73] width 165 height 22
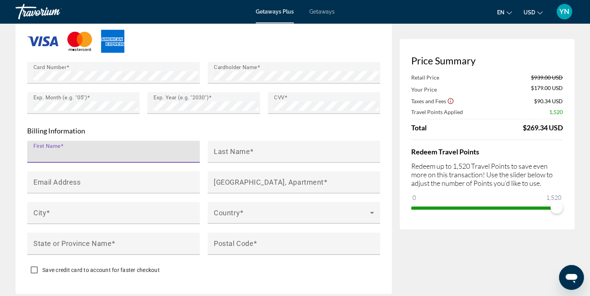
click at [83, 150] on input "First Name" at bounding box center [115, 154] width 165 height 9
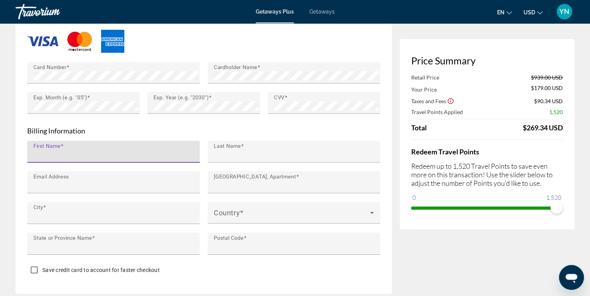
type input "********"
type input "*******"
type input "**********"
type input "*******"
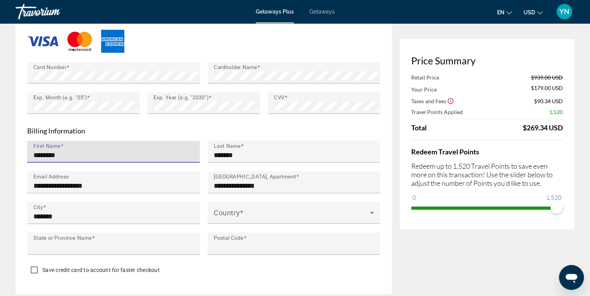
type input "**"
type input "*****"
type input "********"
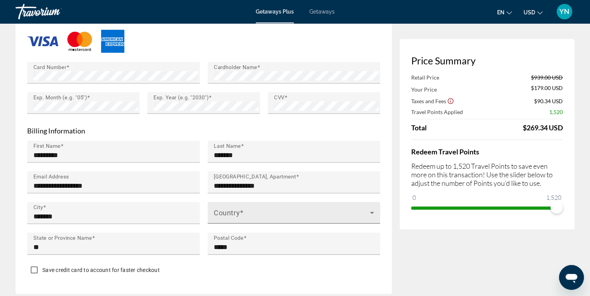
click at [360, 209] on div "Country" at bounding box center [294, 213] width 160 height 22
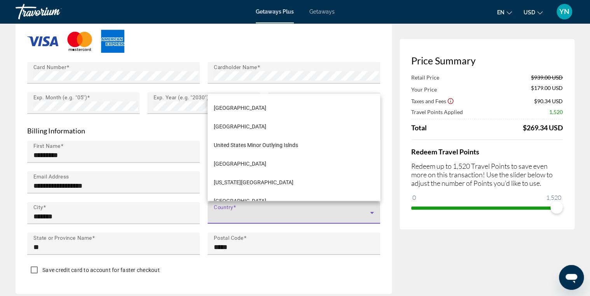
scroll to position [4462, 0]
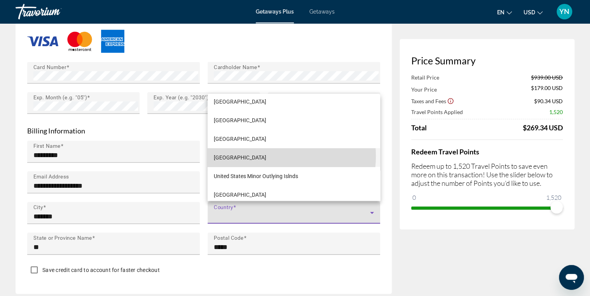
click at [266, 156] on span "[GEOGRAPHIC_DATA]" at bounding box center [240, 157] width 52 height 9
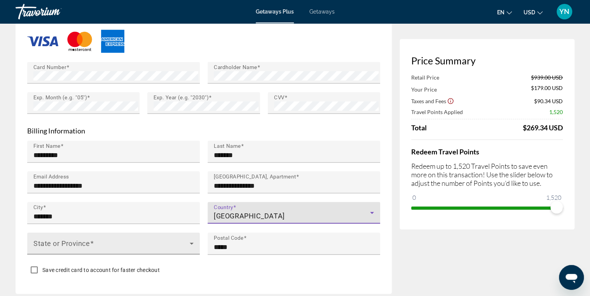
click at [191, 241] on icon "Main content" at bounding box center [191, 243] width 9 height 9
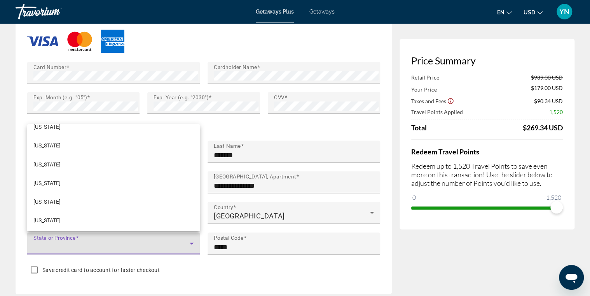
scroll to position [887, 0]
click at [72, 163] on mat-option "[US_STATE]" at bounding box center [113, 163] width 173 height 19
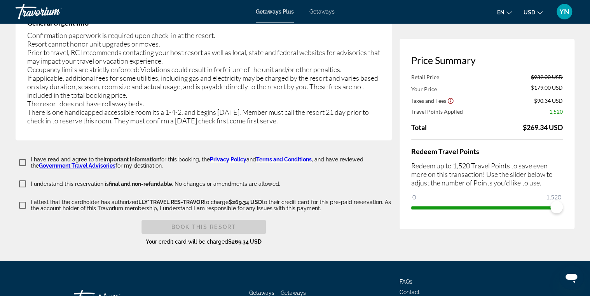
scroll to position [1368, 0]
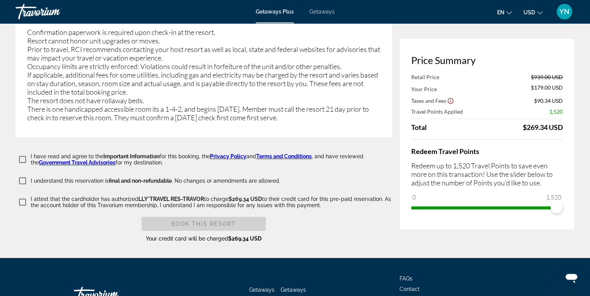
drag, startPoint x: 28, startPoint y: 142, endPoint x: 326, endPoint y: 202, distance: 303.6
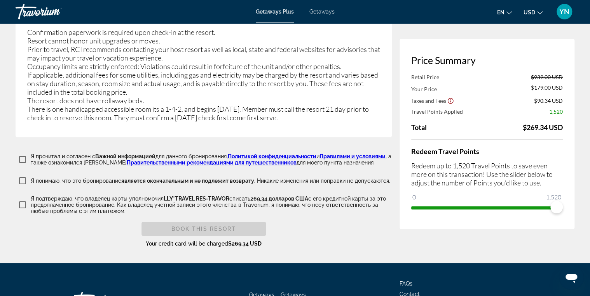
click at [99, 224] on div "Book this Resort Your credit card will be charged $269.34 USD" at bounding box center [204, 235] width 376 height 26
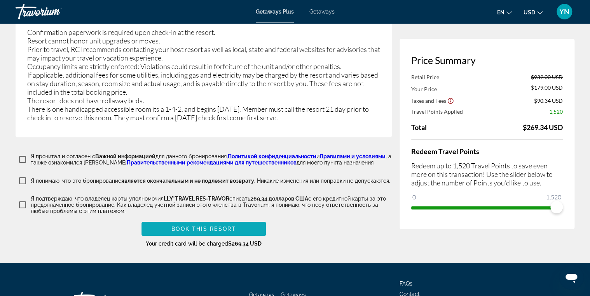
click at [213, 226] on span "Book this Resort" at bounding box center [203, 229] width 64 height 6
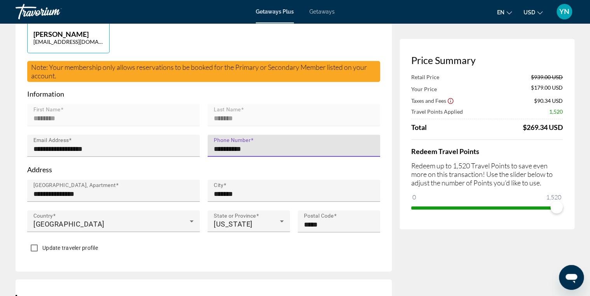
type input "**********"
click at [345, 172] on p "Address" at bounding box center [203, 170] width 353 height 9
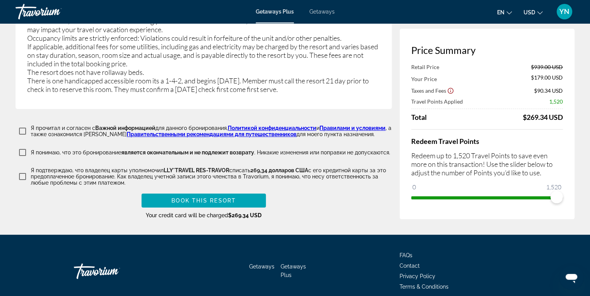
scroll to position [1420, 0]
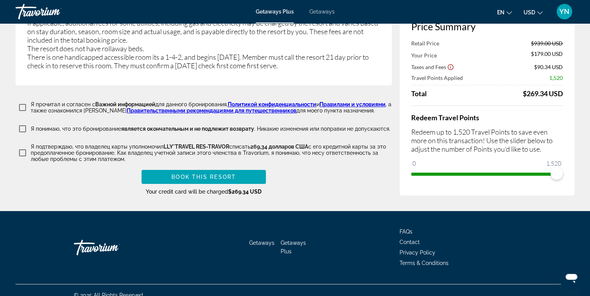
click at [210, 174] on span "Book this Resort" at bounding box center [203, 177] width 64 height 6
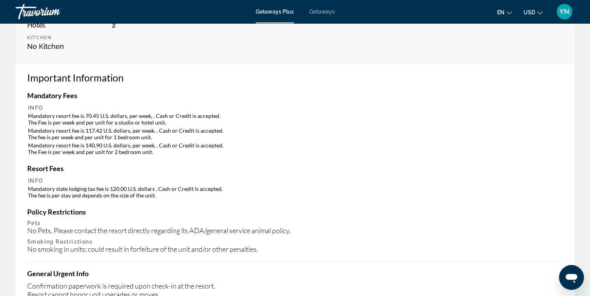
scroll to position [280, 0]
